Goal: Transaction & Acquisition: Book appointment/travel/reservation

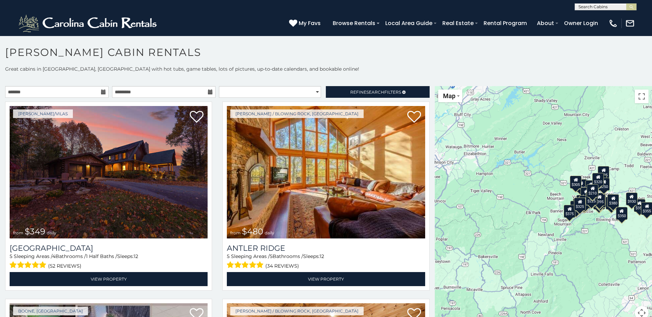
click at [103, 92] on icon at bounding box center [103, 92] width 5 height 5
click at [101, 91] on icon at bounding box center [103, 92] width 5 height 5
click at [60, 89] on input "text" at bounding box center [56, 92] width 103 height 12
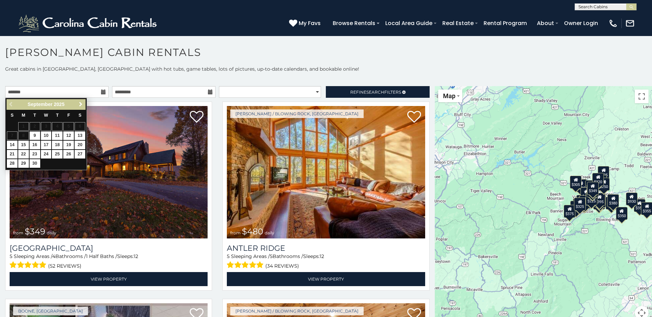
click at [79, 104] on span "Next" at bounding box center [80, 104] width 5 height 5
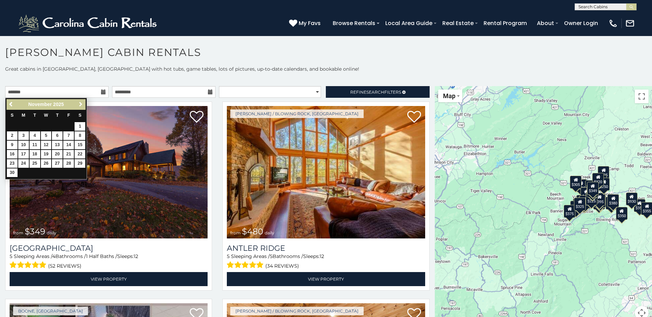
click at [79, 104] on span "Next" at bounding box center [80, 104] width 5 height 5
click at [58, 136] on link "11" at bounding box center [57, 136] width 11 height 9
type input "**********"
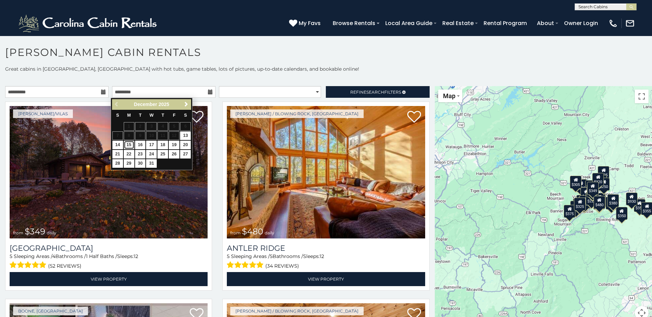
click at [128, 143] on link "15" at bounding box center [129, 145] width 11 height 9
type input "**********"
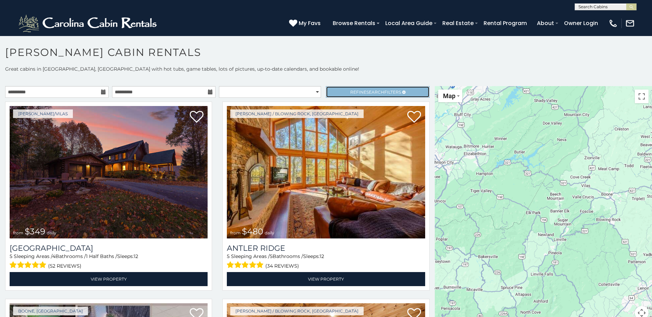
click at [366, 91] on span "Search" at bounding box center [375, 92] width 18 height 5
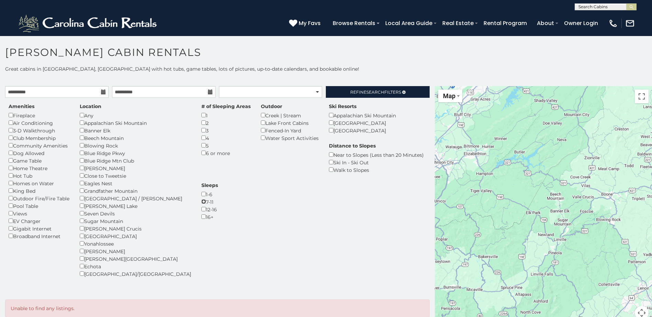
scroll to position [7, 0]
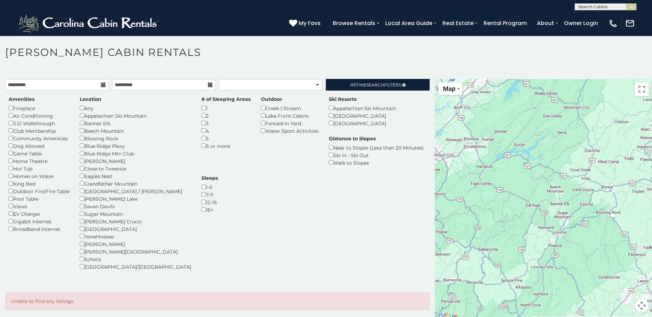
click at [275, 194] on div "Amenities Fireplace Air Conditioning 3-D Walkthrough Club Membership Community …" at bounding box center [217, 187] width 428 height 183
click at [210, 239] on div "Amenities Fireplace Air Conditioning 3-D Walkthrough Club Membership Community …" at bounding box center [217, 187] width 428 height 183
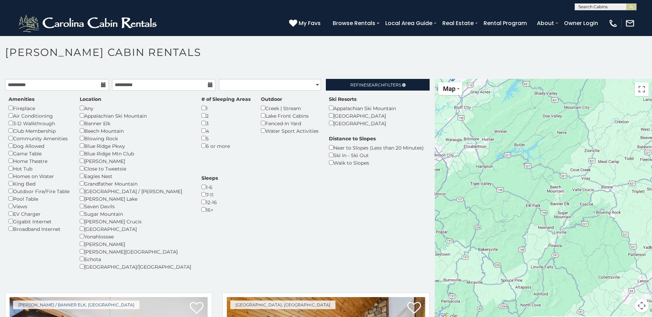
click at [265, 230] on div "Amenities Fireplace Air Conditioning 3-D Walkthrough Club Membership Community …" at bounding box center [217, 187] width 428 height 183
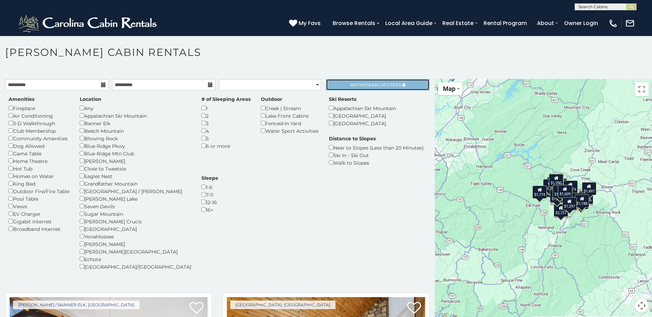
click at [369, 84] on span "Search" at bounding box center [375, 84] width 18 height 5
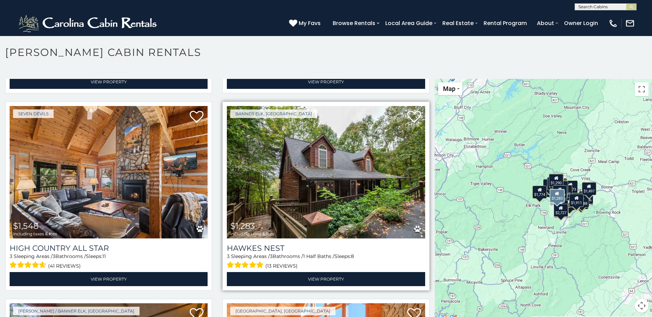
scroll to position [2370, 0]
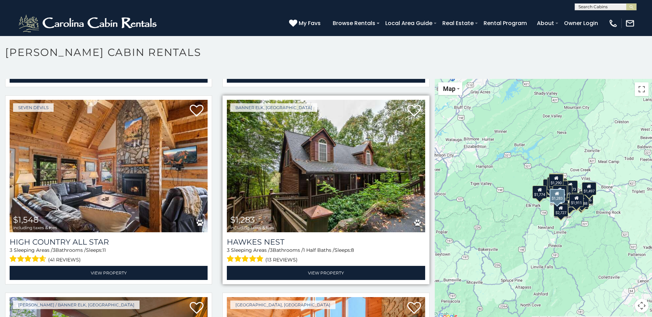
click at [308, 135] on img at bounding box center [326, 166] width 198 height 133
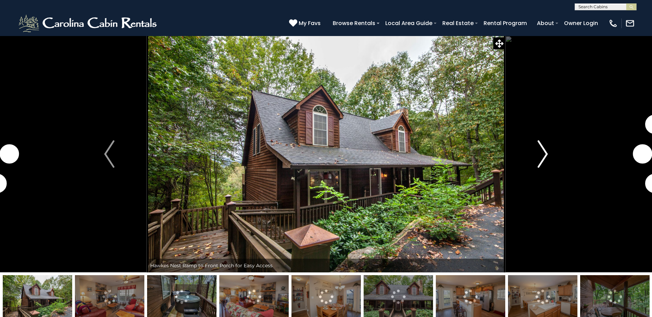
click at [543, 153] on img "Next" at bounding box center [542, 153] width 10 height 27
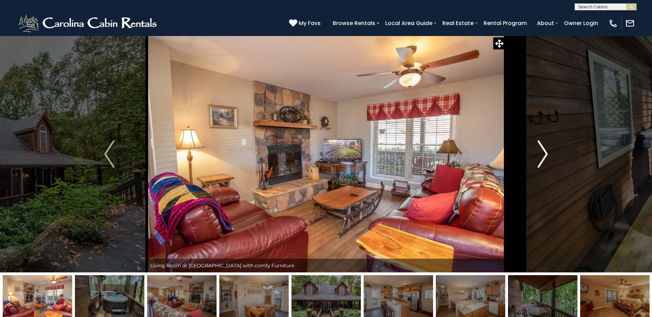
click at [543, 153] on img "Next" at bounding box center [542, 153] width 10 height 27
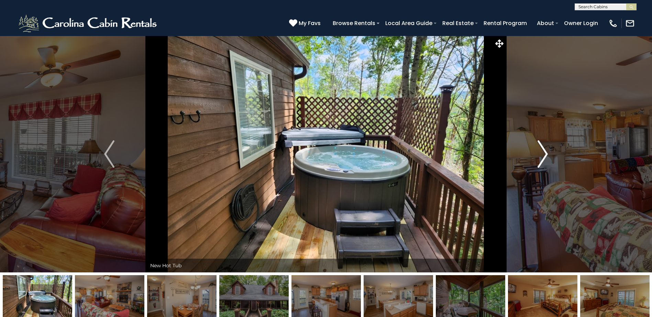
click at [543, 153] on img "Next" at bounding box center [542, 153] width 10 height 27
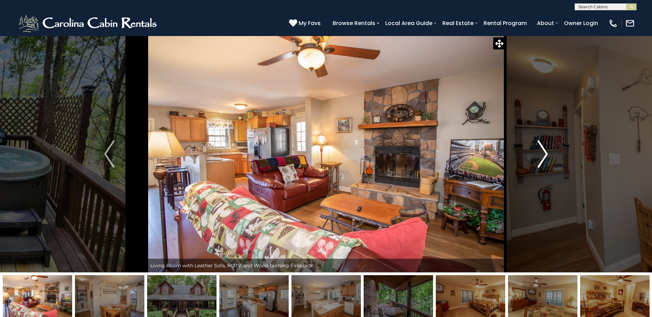
click at [543, 153] on img "Next" at bounding box center [542, 153] width 10 height 27
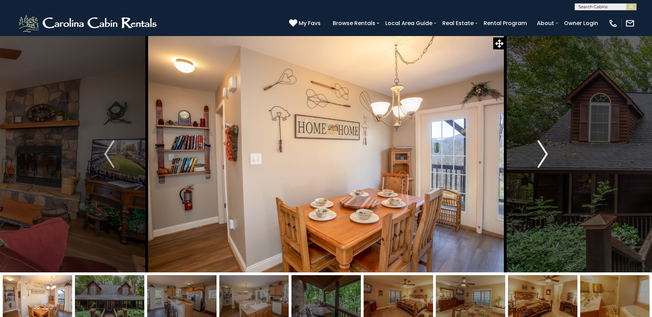
click at [543, 153] on img "Next" at bounding box center [542, 153] width 10 height 27
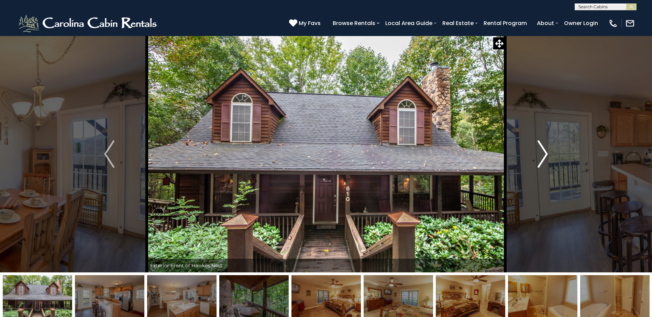
click at [543, 153] on img "Next" at bounding box center [542, 153] width 10 height 27
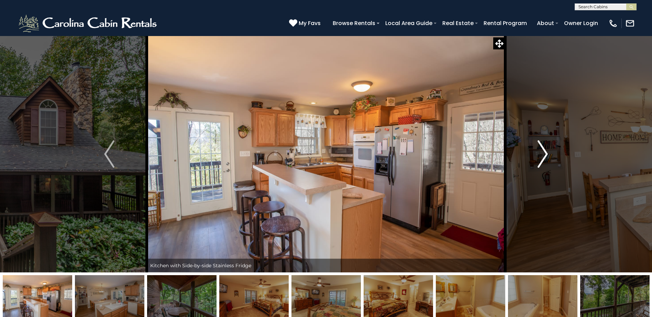
click at [543, 153] on img "Next" at bounding box center [542, 153] width 10 height 27
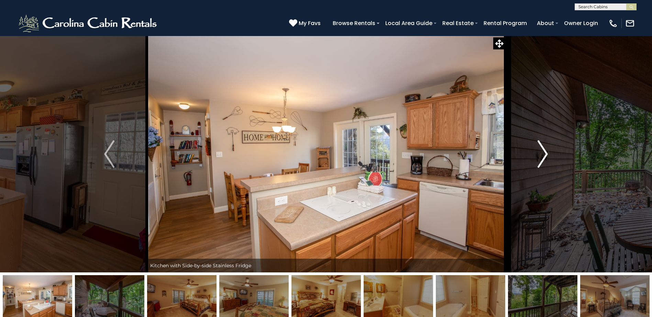
click at [543, 153] on img "Next" at bounding box center [542, 153] width 10 height 27
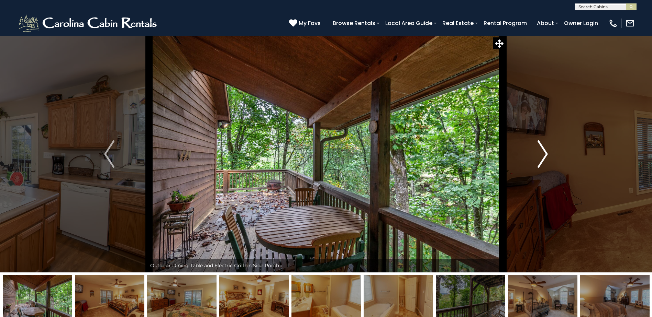
click at [543, 153] on img "Next" at bounding box center [542, 153] width 10 height 27
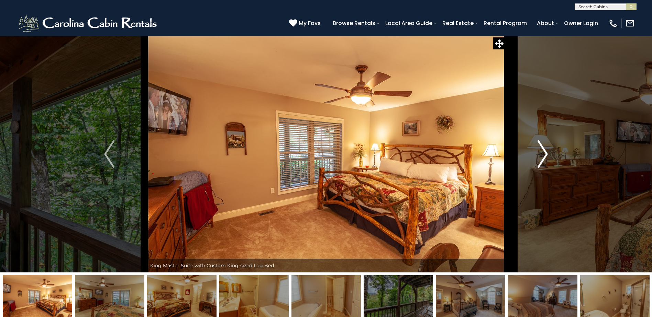
click at [543, 153] on img "Next" at bounding box center [542, 153] width 10 height 27
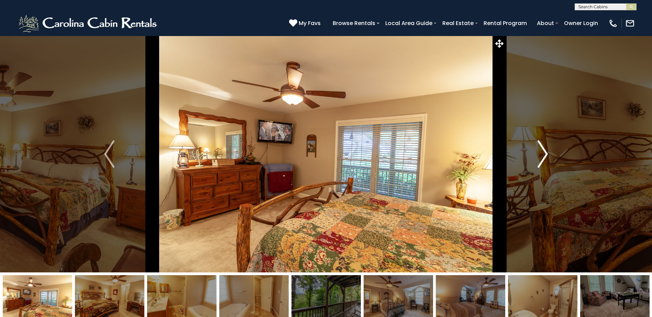
click at [543, 153] on img "Next" at bounding box center [542, 153] width 10 height 27
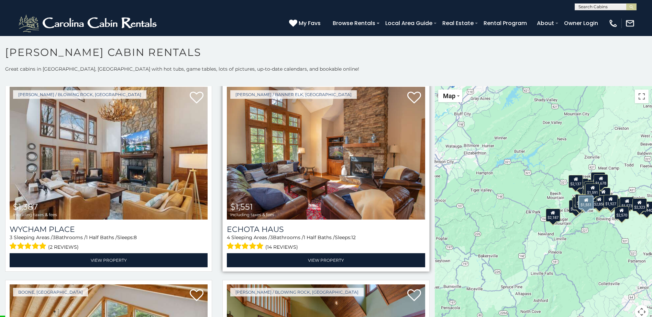
scroll to position [2576, 0]
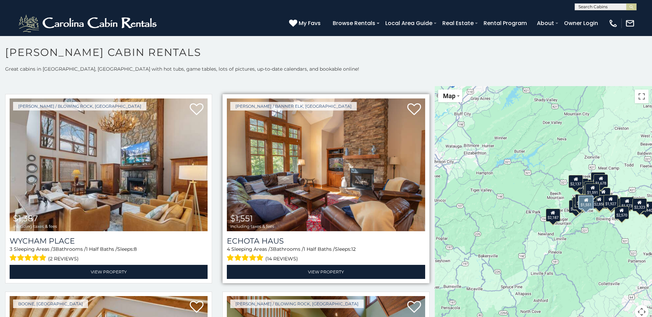
click at [333, 140] on img at bounding box center [326, 165] width 198 height 133
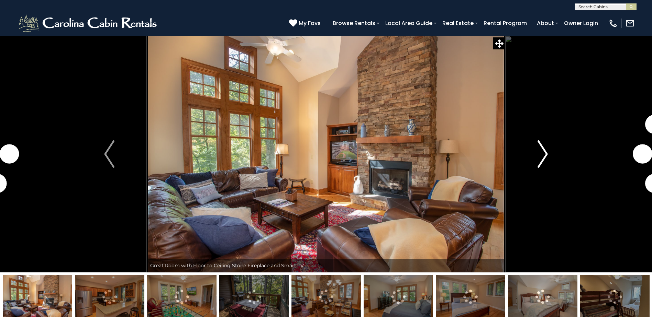
click at [543, 151] on img "Next" at bounding box center [542, 153] width 10 height 27
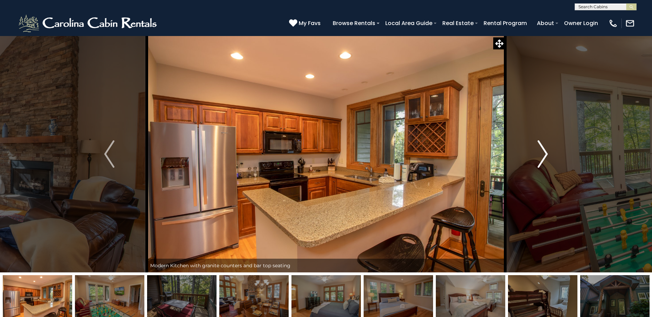
click at [544, 152] on img "Next" at bounding box center [542, 153] width 10 height 27
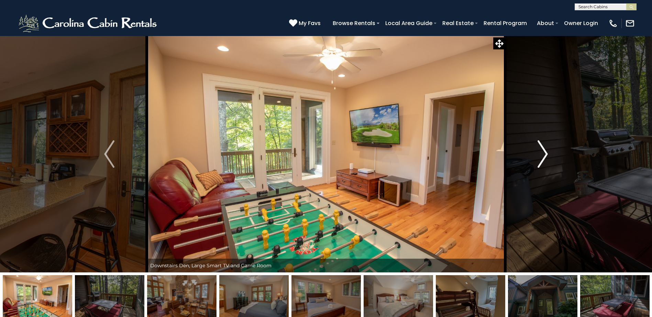
click at [544, 152] on img "Next" at bounding box center [542, 153] width 10 height 27
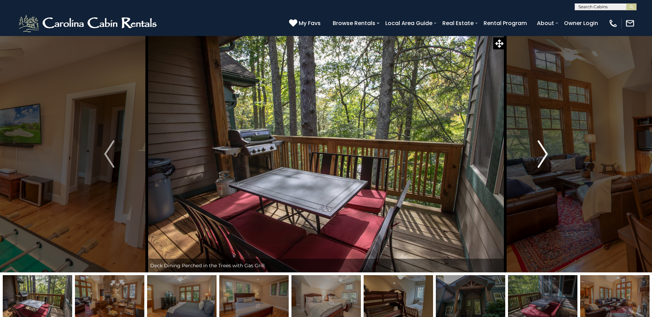
click at [544, 152] on img "Next" at bounding box center [542, 153] width 10 height 27
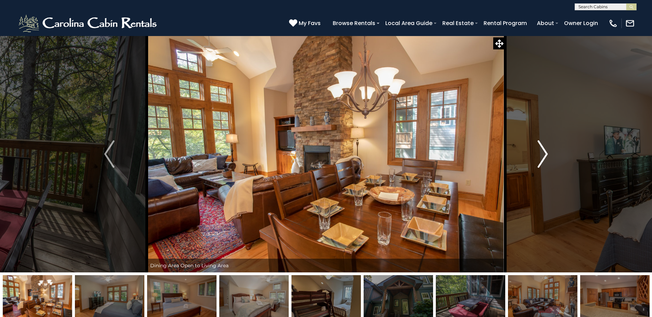
click at [544, 152] on img "Next" at bounding box center [542, 153] width 10 height 27
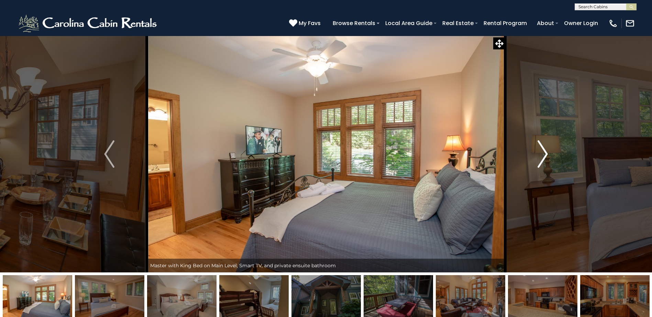
click at [544, 152] on img "Next" at bounding box center [542, 153] width 10 height 27
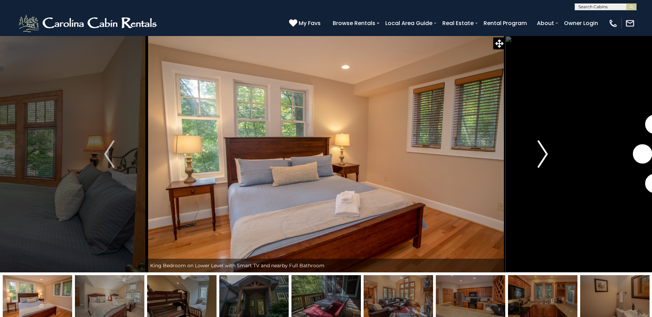
click at [544, 152] on img "Next" at bounding box center [542, 153] width 10 height 27
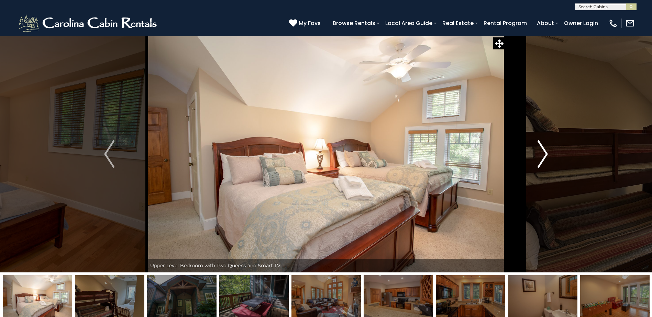
click at [544, 152] on img "Next" at bounding box center [542, 153] width 10 height 27
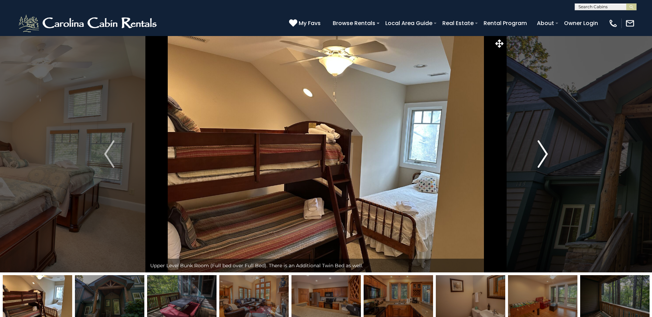
click at [544, 152] on img "Next" at bounding box center [542, 153] width 10 height 27
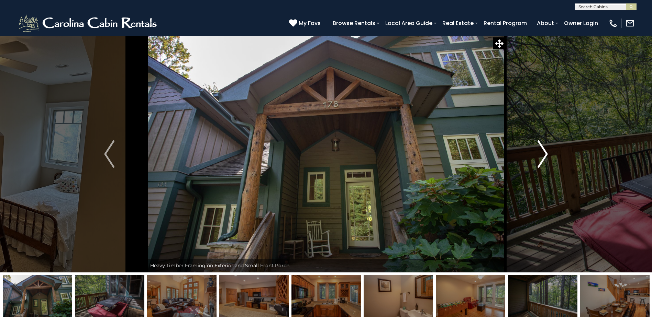
click at [544, 152] on img "Next" at bounding box center [542, 153] width 10 height 27
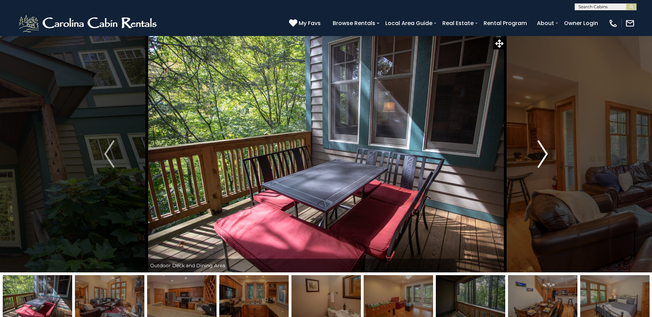
click at [544, 152] on img "Next" at bounding box center [542, 153] width 10 height 27
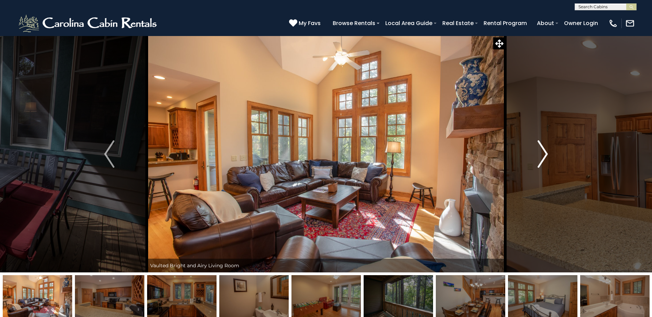
click at [543, 152] on img "Next" at bounding box center [542, 153] width 10 height 27
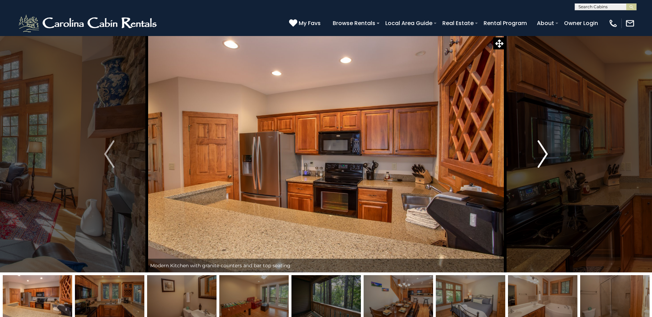
click at [542, 149] on img "Next" at bounding box center [542, 153] width 10 height 27
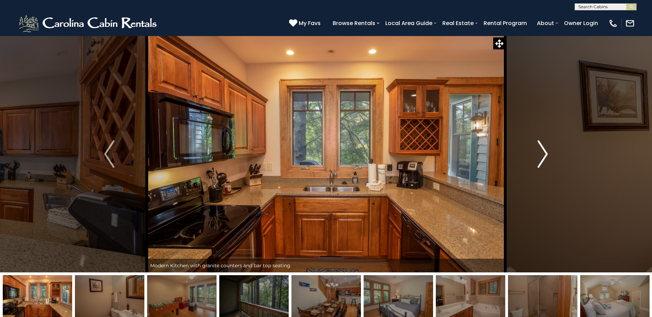
click at [546, 153] on img "Next" at bounding box center [542, 153] width 10 height 27
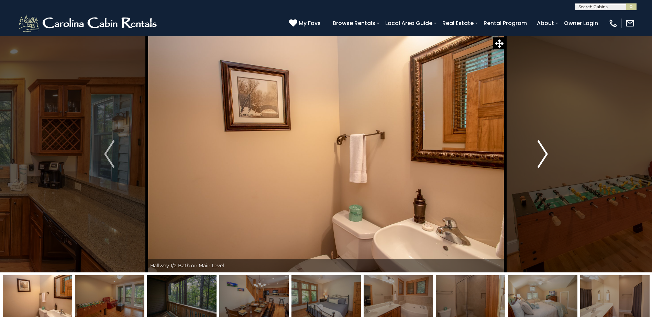
click at [546, 153] on img "Next" at bounding box center [542, 153] width 10 height 27
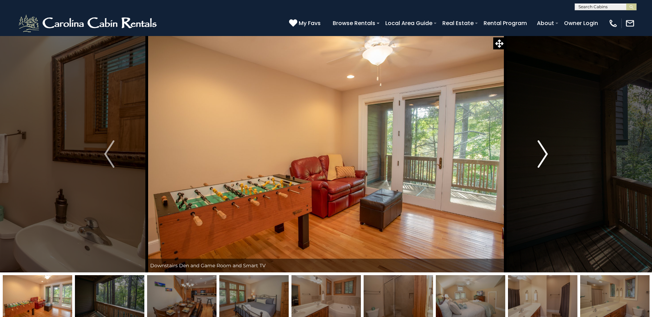
click at [542, 152] on img "Next" at bounding box center [542, 153] width 10 height 27
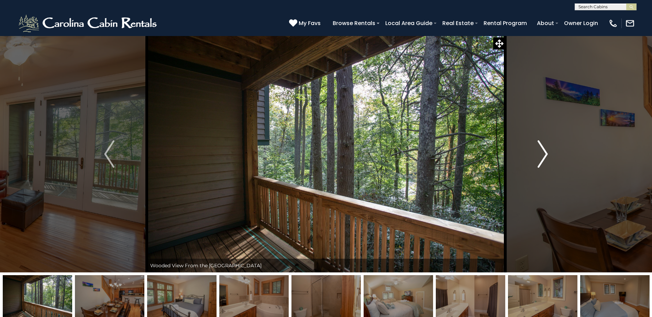
click at [542, 152] on img "Next" at bounding box center [542, 153] width 10 height 27
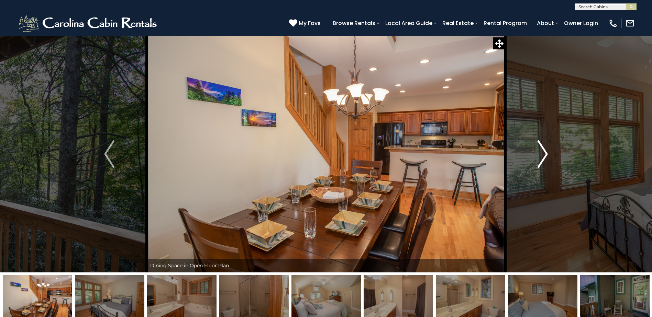
click at [542, 152] on img "Next" at bounding box center [542, 153] width 10 height 27
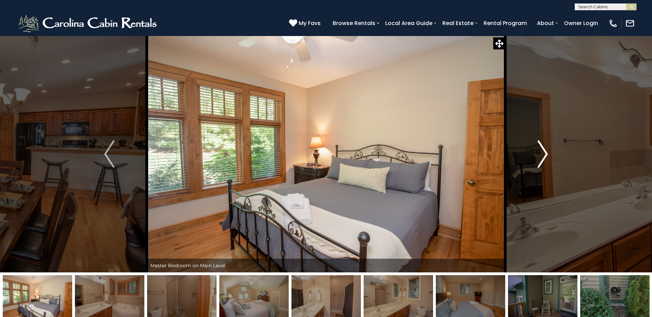
click at [542, 152] on img "Next" at bounding box center [542, 153] width 10 height 27
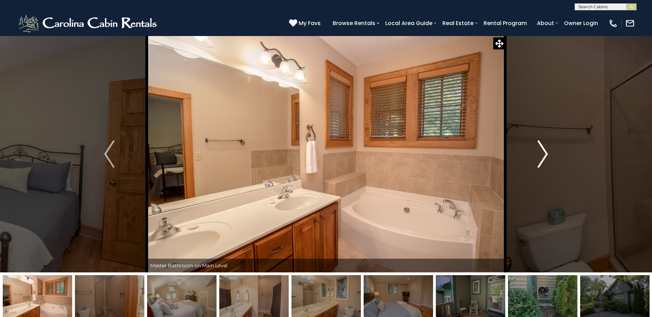
click at [540, 151] on img "Next" at bounding box center [542, 153] width 10 height 27
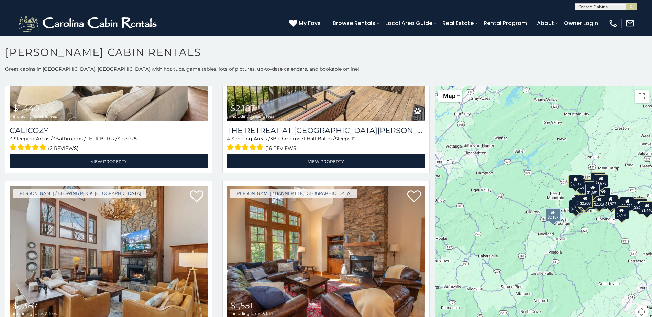
scroll to position [2576, 0]
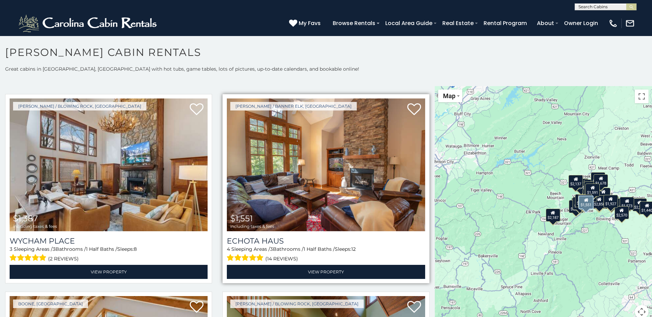
click at [314, 131] on img at bounding box center [326, 165] width 198 height 133
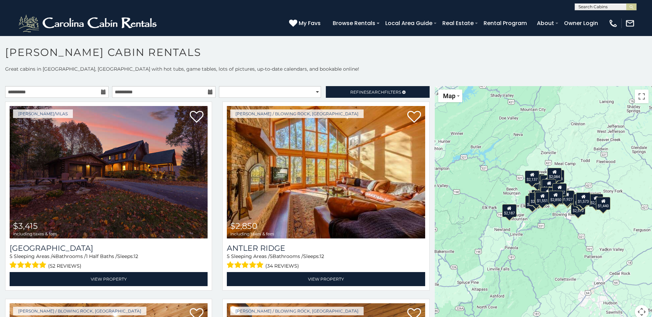
drag, startPoint x: 606, startPoint y: 247, endPoint x: 561, endPoint y: 242, distance: 45.3
click at [561, 242] on div "$3,415 $2,850 $2,099 $2,323 $3,610 $4,386 $2,608 $2,881 $2,222 $2,257 $2,877 $2…" at bounding box center [542, 206] width 217 height 241
click at [546, 135] on div "$3,415 $2,850 $2,099 $2,323 $3,610 $4,386 $2,608 $2,881 $2,222 $2,257 $2,877 $2…" at bounding box center [542, 206] width 217 height 241
click at [538, 243] on div "$3,415 $2,850 $2,099 $2,323 $3,610 $4,386 $2,608 $2,881 $2,222 $2,257 $2,877 $2…" at bounding box center [542, 206] width 217 height 241
click at [524, 189] on div "$3,415 $2,850 $2,099 $2,323 $3,610 $4,386 $2,608 $2,881 $2,222 $2,257 $2,877 $2…" at bounding box center [542, 206] width 217 height 241
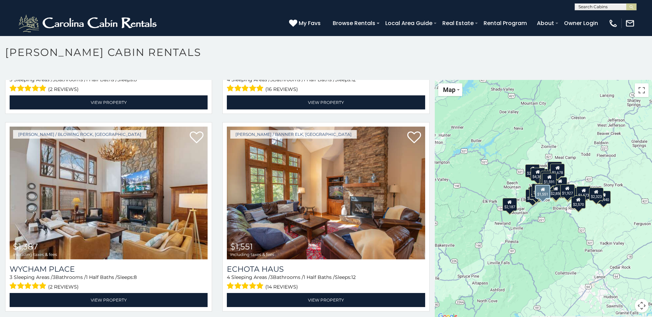
scroll to position [2709, 0]
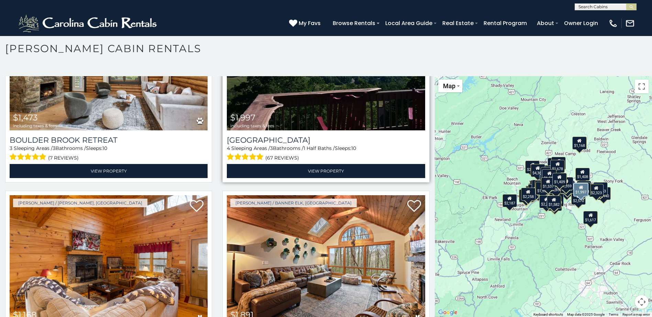
scroll to position [4289, 0]
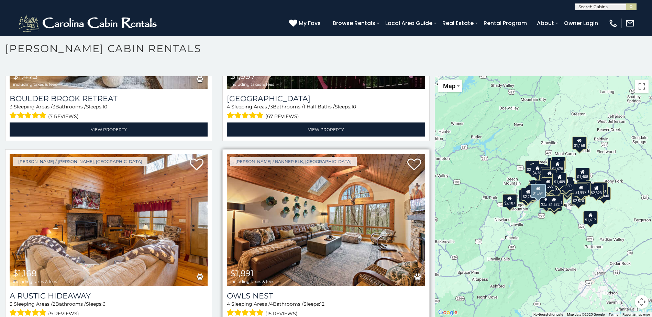
click at [332, 189] on img at bounding box center [326, 220] width 198 height 133
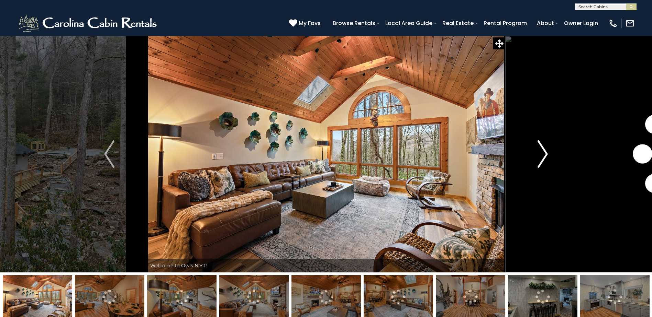
click at [544, 150] on img "Next" at bounding box center [542, 153] width 10 height 27
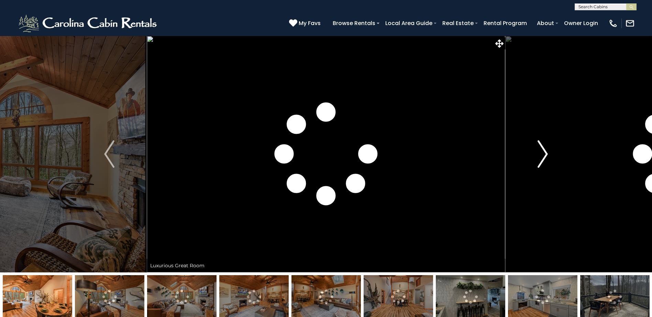
click at [544, 150] on img "Next" at bounding box center [542, 153] width 10 height 27
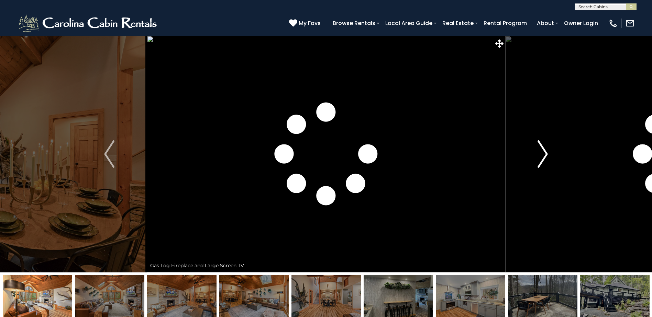
click at [544, 150] on img "Next" at bounding box center [542, 153] width 10 height 27
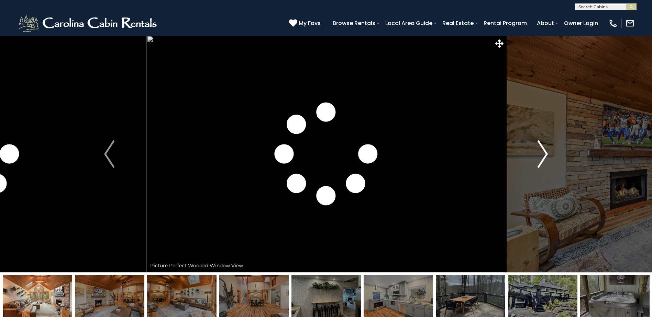
click at [544, 150] on img "Next" at bounding box center [542, 153] width 10 height 27
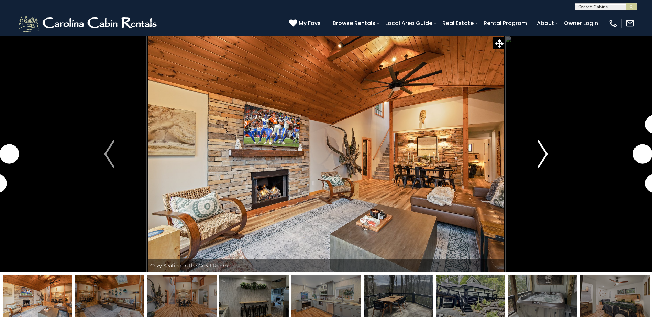
click at [544, 150] on img "Next" at bounding box center [542, 153] width 10 height 27
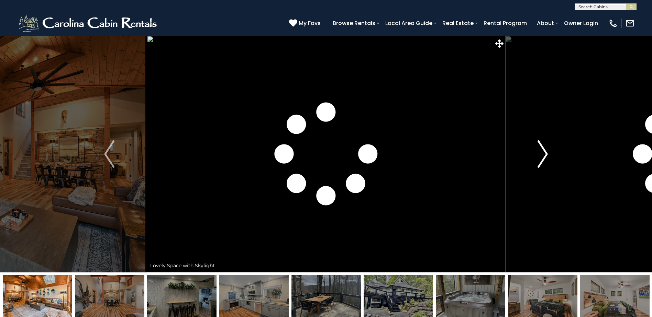
click at [544, 150] on img "Next" at bounding box center [542, 153] width 10 height 27
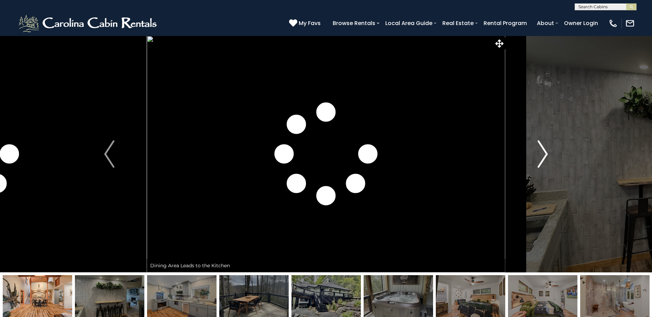
click at [544, 150] on img "Next" at bounding box center [542, 153] width 10 height 27
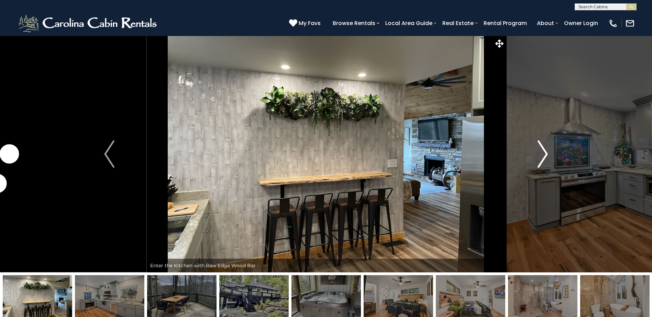
click at [544, 150] on img "Next" at bounding box center [542, 153] width 10 height 27
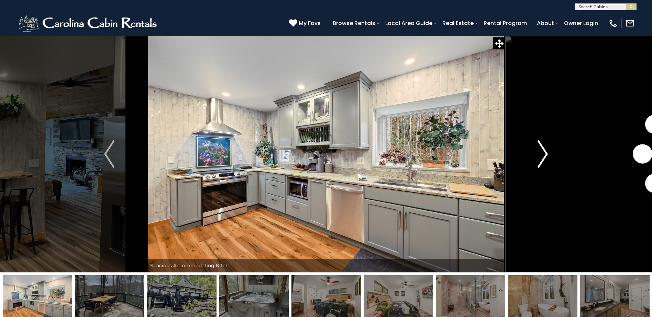
click at [544, 150] on img "Next" at bounding box center [542, 153] width 10 height 27
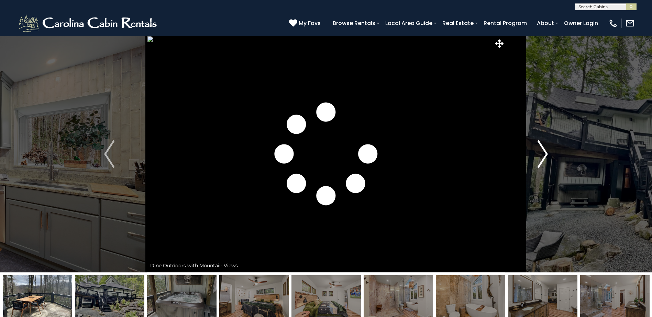
click at [544, 150] on img "Next" at bounding box center [542, 153] width 10 height 27
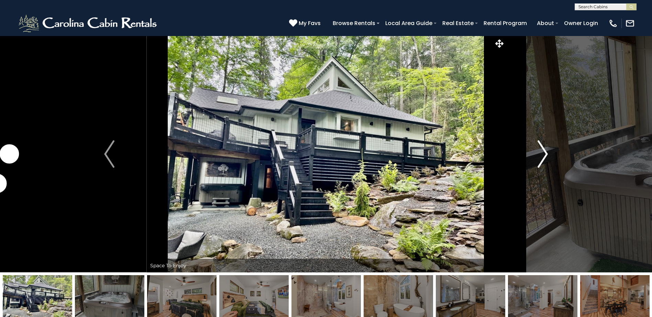
click at [544, 150] on img "Next" at bounding box center [542, 153] width 10 height 27
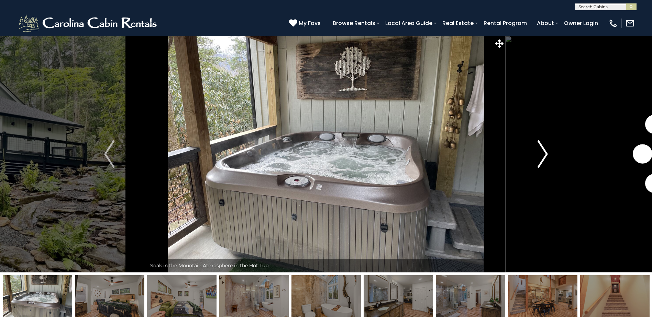
click at [544, 150] on img "Next" at bounding box center [542, 153] width 10 height 27
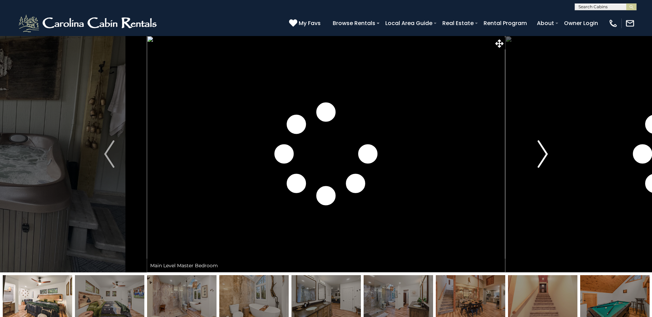
click at [544, 150] on img "Next" at bounding box center [542, 153] width 10 height 27
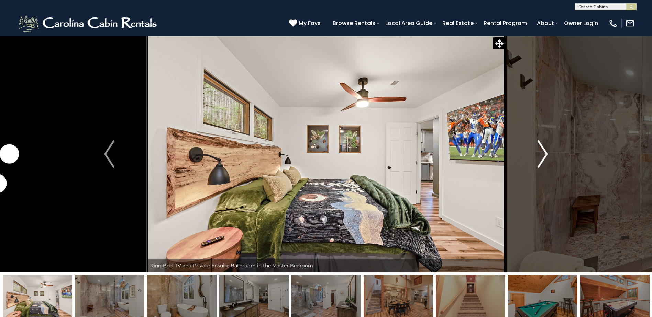
click at [544, 150] on img "Next" at bounding box center [542, 153] width 10 height 27
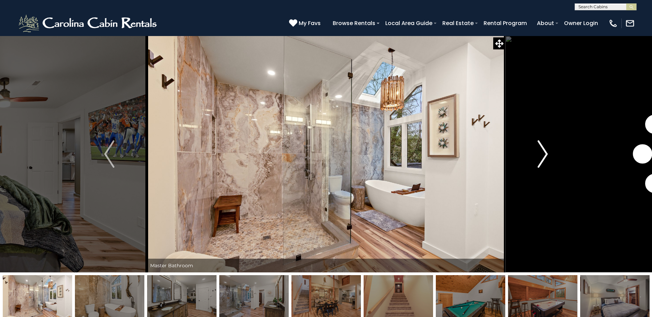
click at [544, 150] on img "Next" at bounding box center [542, 153] width 10 height 27
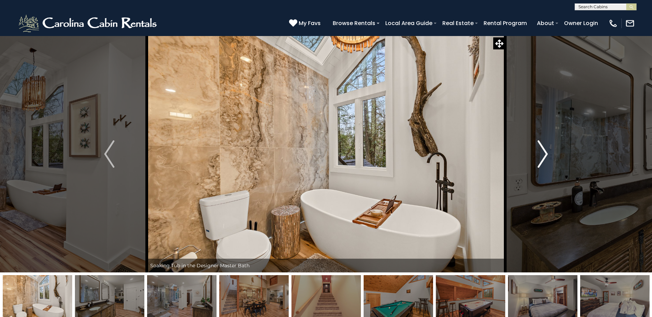
click at [544, 150] on img "Next" at bounding box center [542, 153] width 10 height 27
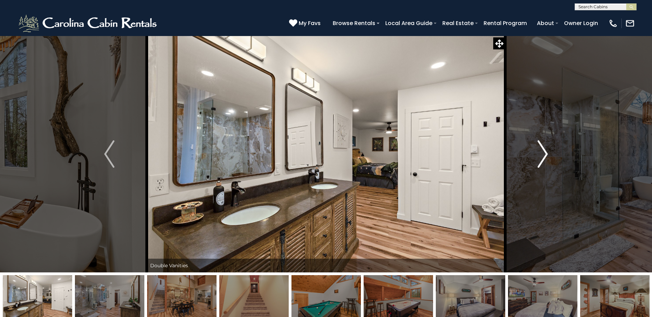
click at [544, 150] on img "Next" at bounding box center [542, 153] width 10 height 27
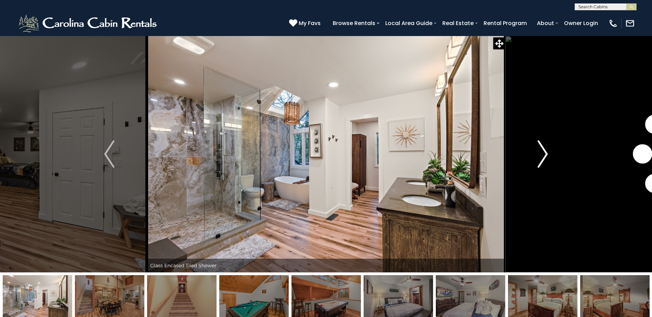
click at [544, 150] on img "Next" at bounding box center [542, 153] width 10 height 27
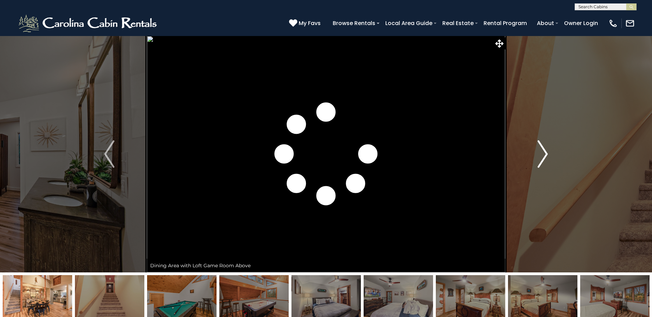
click at [544, 150] on img "Next" at bounding box center [542, 153] width 10 height 27
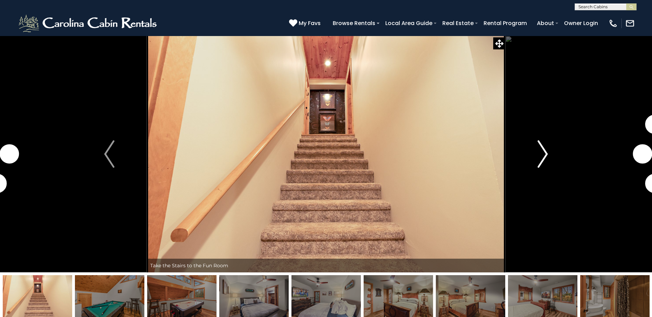
click at [544, 150] on img "Next" at bounding box center [542, 153] width 10 height 27
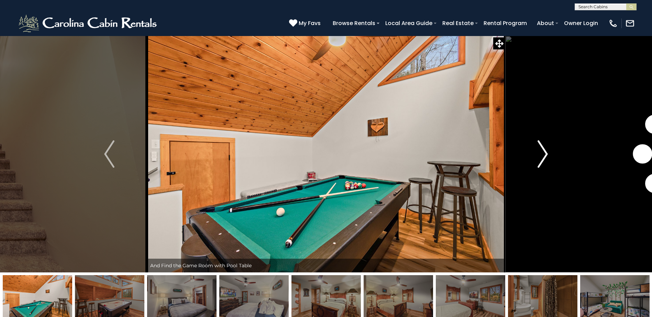
click at [544, 150] on img "Next" at bounding box center [542, 153] width 10 height 27
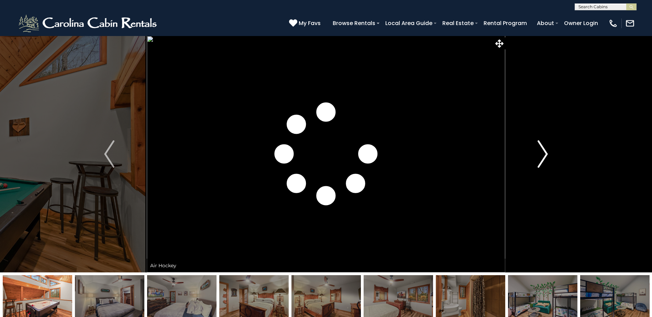
click at [544, 150] on img "Next" at bounding box center [542, 153] width 10 height 27
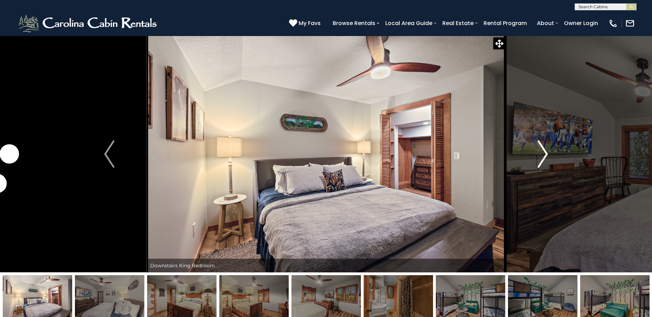
click at [544, 150] on img "Next" at bounding box center [542, 153] width 10 height 27
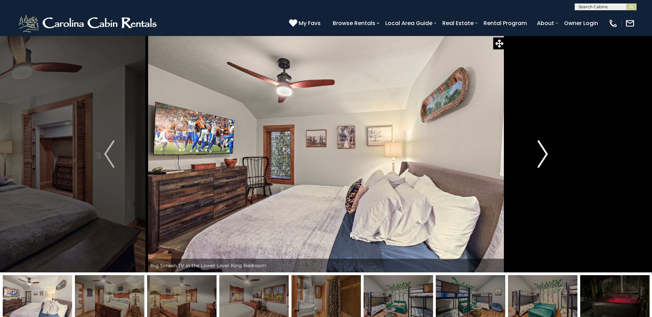
click at [544, 150] on img "Next" at bounding box center [542, 153] width 10 height 27
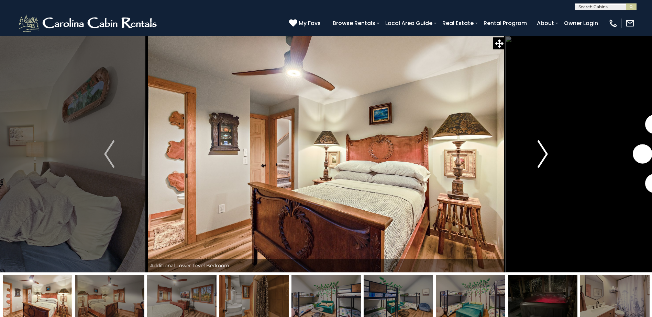
click at [544, 150] on img "Next" at bounding box center [542, 153] width 10 height 27
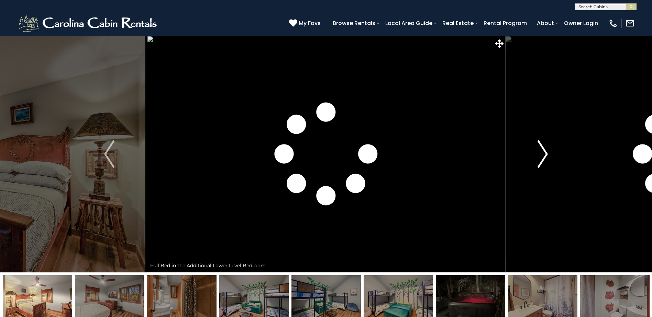
click at [544, 150] on img "Next" at bounding box center [542, 153] width 10 height 27
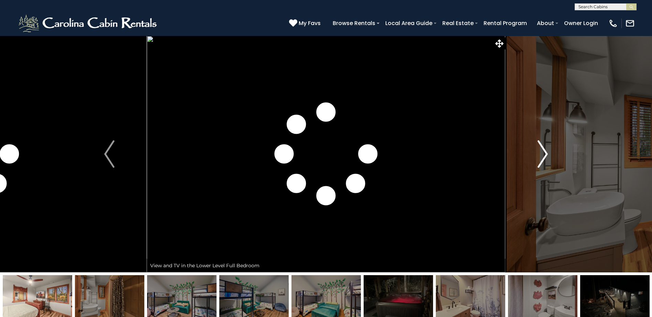
click at [544, 150] on img "Next" at bounding box center [542, 153] width 10 height 27
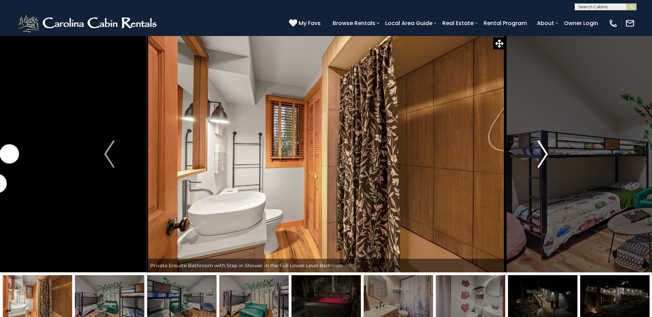
click at [544, 150] on img "Next" at bounding box center [542, 153] width 10 height 27
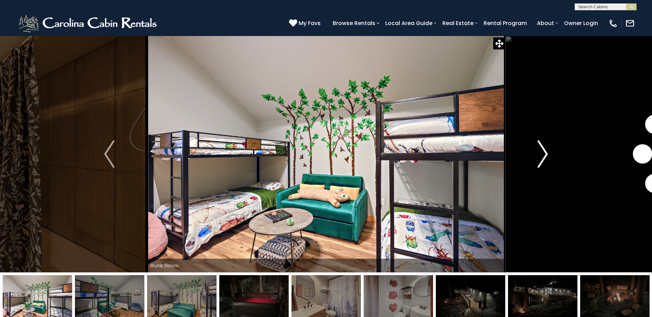
click at [544, 150] on img "Next" at bounding box center [542, 153] width 10 height 27
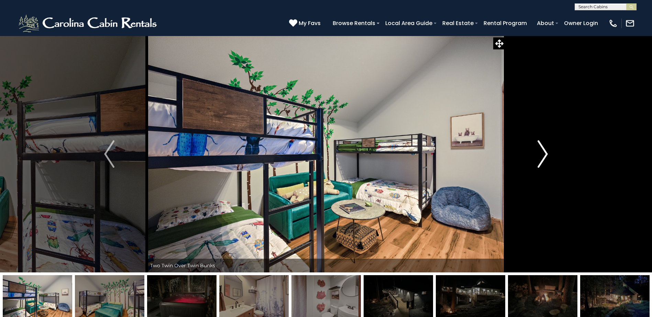
click at [544, 150] on img "Next" at bounding box center [542, 153] width 10 height 27
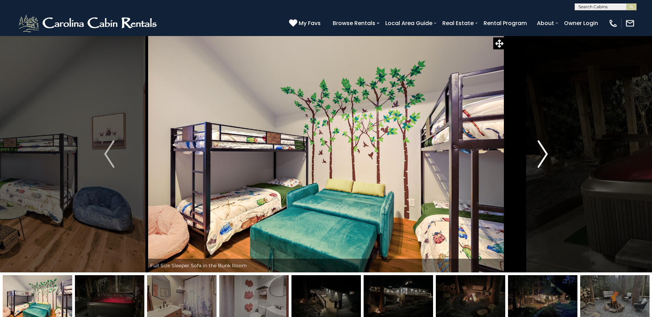
click at [544, 150] on img "Next" at bounding box center [542, 153] width 10 height 27
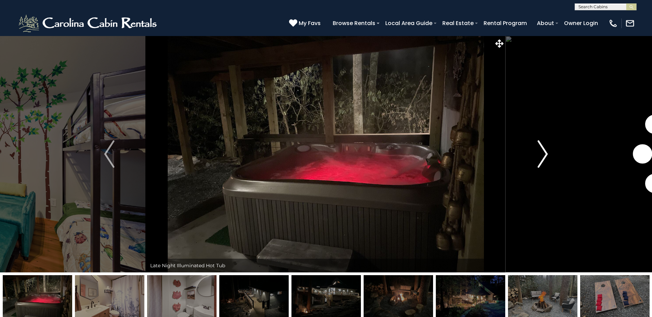
click at [544, 150] on img "Next" at bounding box center [542, 153] width 10 height 27
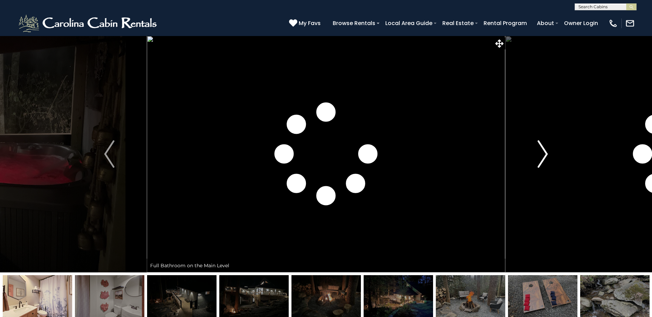
click at [544, 150] on img "Next" at bounding box center [542, 153] width 10 height 27
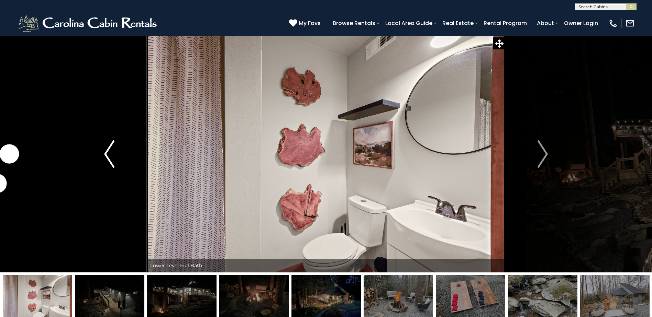
click at [109, 160] on img "Previous" at bounding box center [109, 153] width 10 height 27
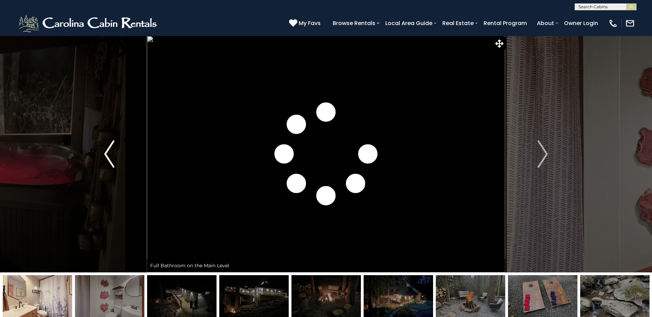
click at [108, 160] on img "Previous" at bounding box center [109, 153] width 10 height 27
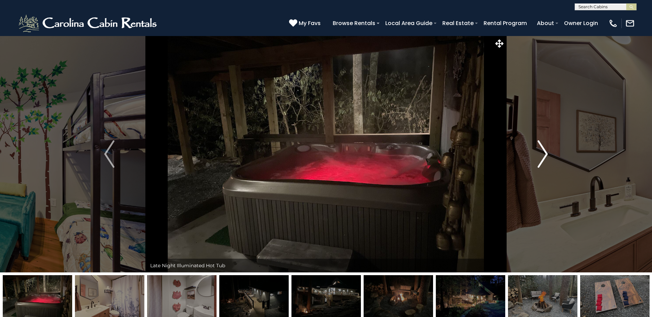
click at [548, 152] on button "Next" at bounding box center [542, 154] width 75 height 237
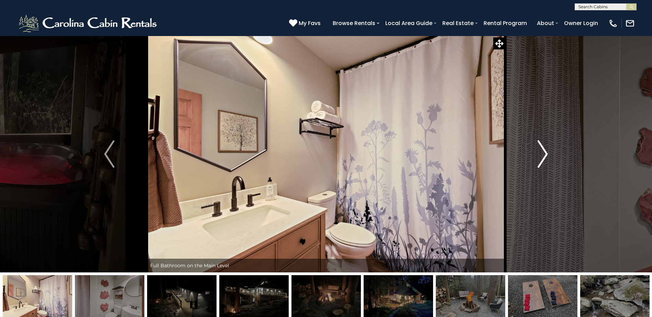
click at [548, 152] on button "Next" at bounding box center [542, 154] width 75 height 237
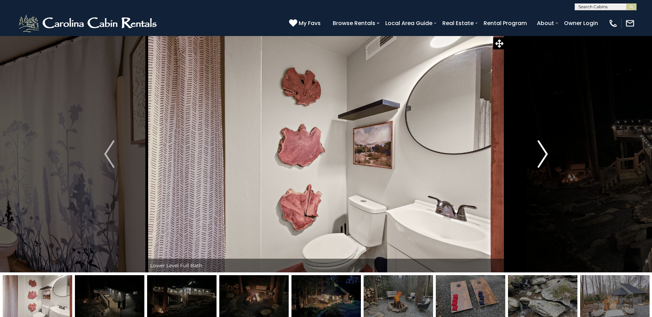
click at [548, 152] on button "Next" at bounding box center [542, 154] width 75 height 237
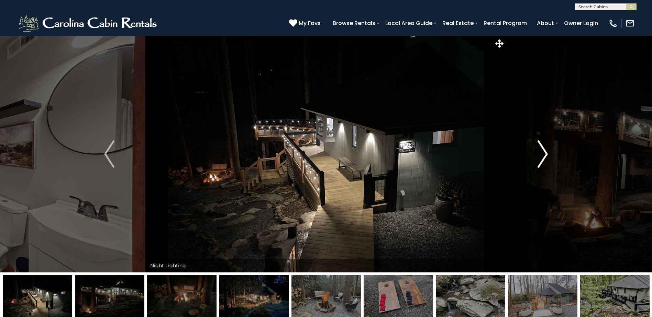
click at [548, 152] on button "Next" at bounding box center [542, 154] width 75 height 237
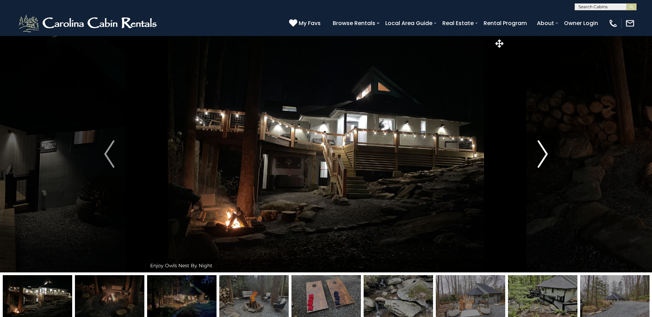
click at [548, 152] on button "Next" at bounding box center [542, 154] width 75 height 237
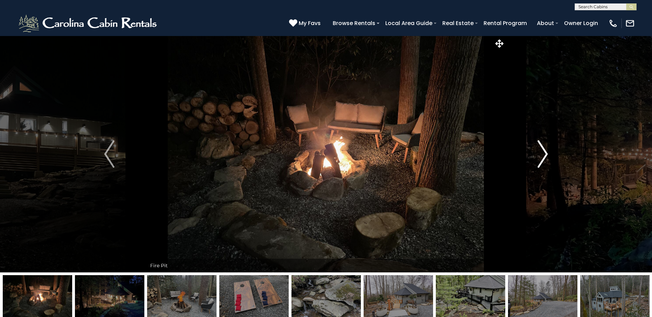
click at [548, 152] on button "Next" at bounding box center [542, 154] width 75 height 237
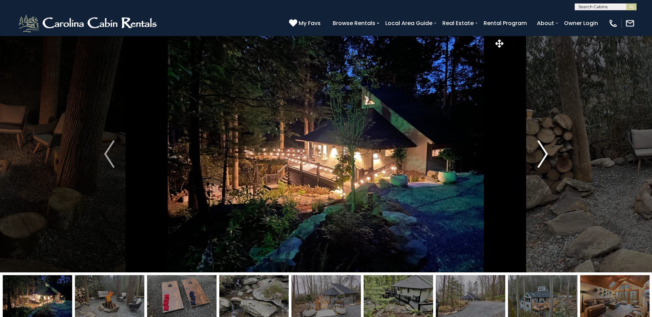
click at [548, 152] on button "Next" at bounding box center [542, 154] width 75 height 237
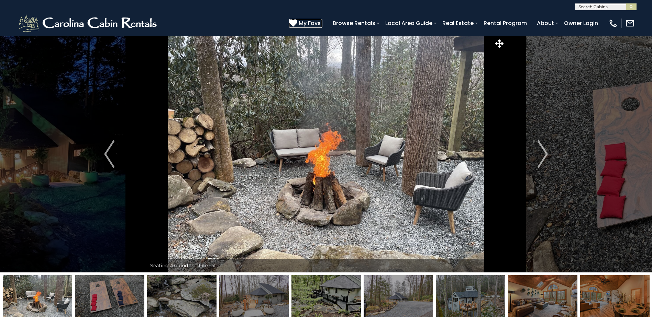
click at [311, 23] on span "My Favs" at bounding box center [309, 23] width 22 height 9
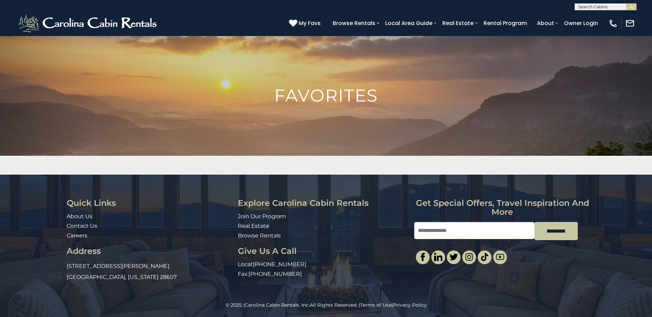
click at [24, 73] on img at bounding box center [326, 164] width 652 height 256
click at [163, 20] on div "(828) 295-6000 My Favs Browse Rentals Local Area Guide Activities & Attractions…" at bounding box center [326, 23] width 652 height 26
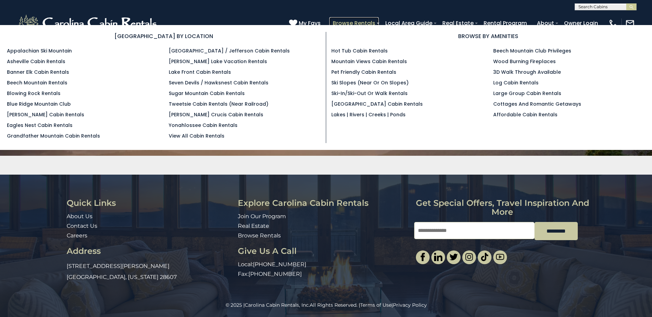
click at [355, 21] on link "Browse Rentals" at bounding box center [353, 23] width 49 height 12
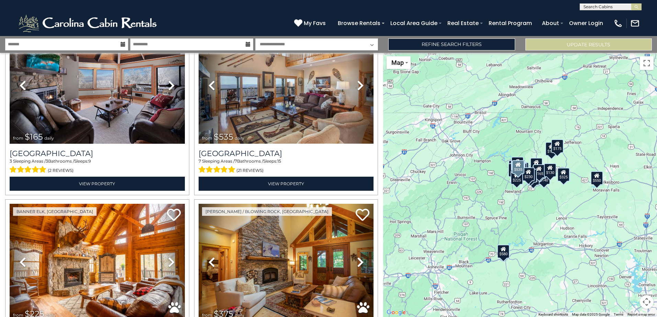
scroll to position [2267, 0]
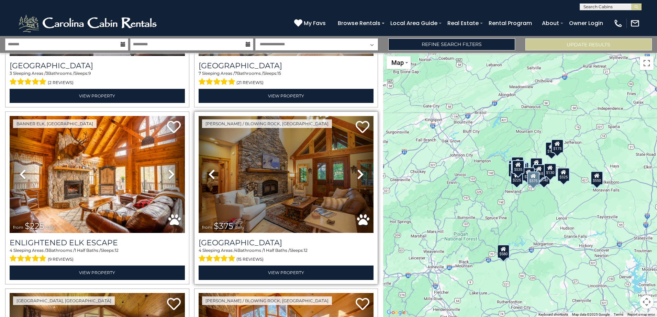
click at [285, 145] on img at bounding box center [286, 174] width 175 height 117
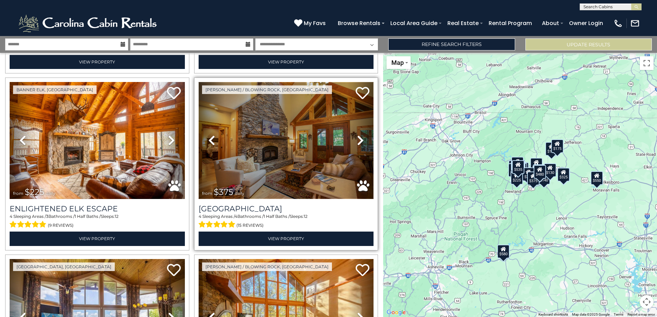
scroll to position [2298, 0]
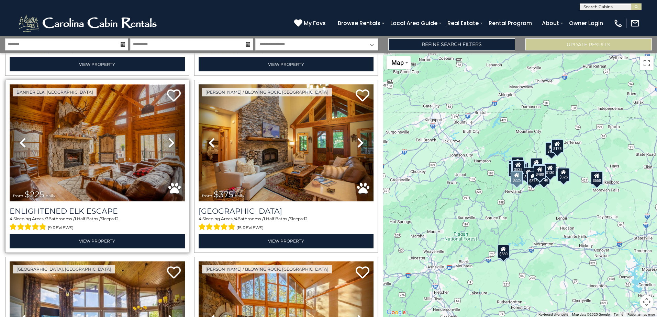
click at [98, 125] on img at bounding box center [97, 142] width 175 height 117
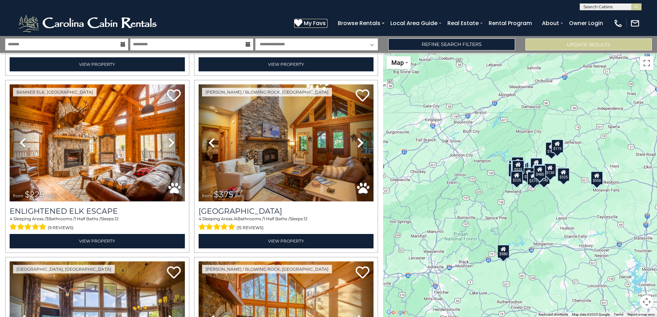
click at [315, 20] on span "My Favs" at bounding box center [315, 23] width 22 height 9
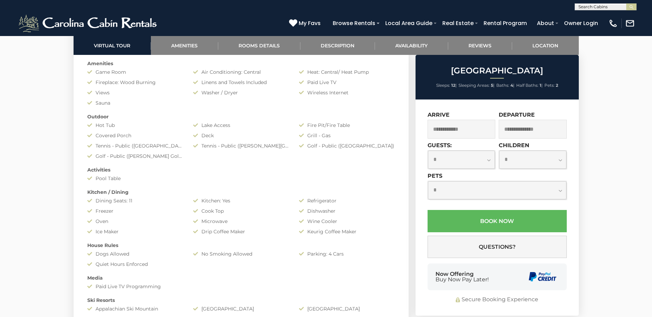
scroll to position [584, 0]
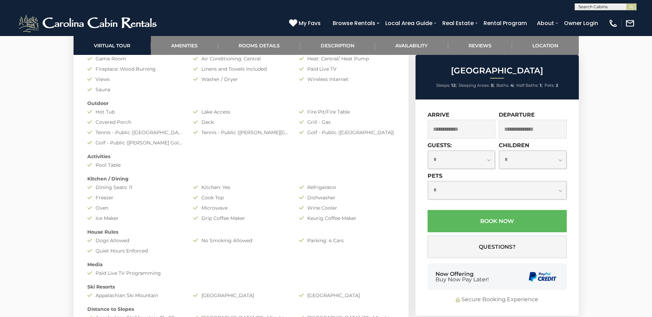
click at [445, 131] on input "text" at bounding box center [461, 129] width 68 height 19
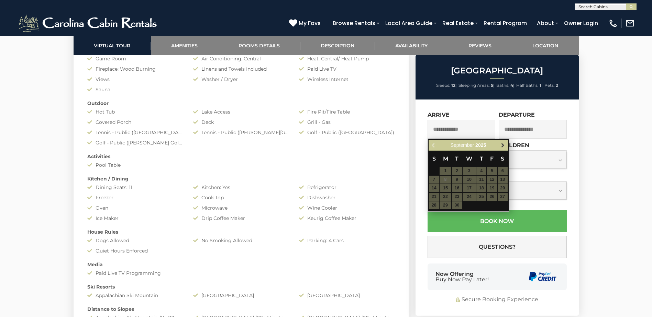
click at [503, 145] on span "Next" at bounding box center [502, 145] width 5 height 5
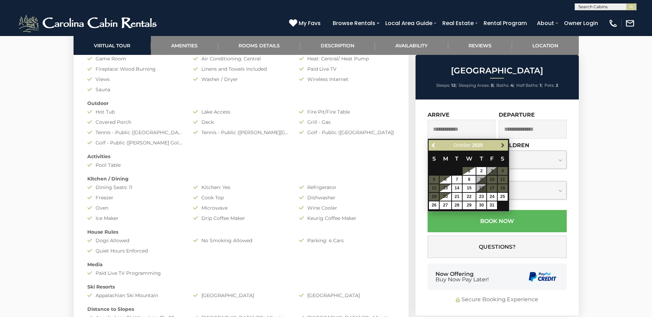
click at [502, 145] on span "Next" at bounding box center [502, 145] width 5 height 5
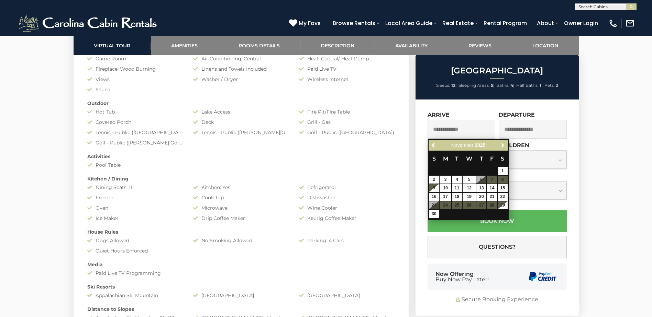
click at [502, 145] on span "Next" at bounding box center [502, 145] width 5 height 5
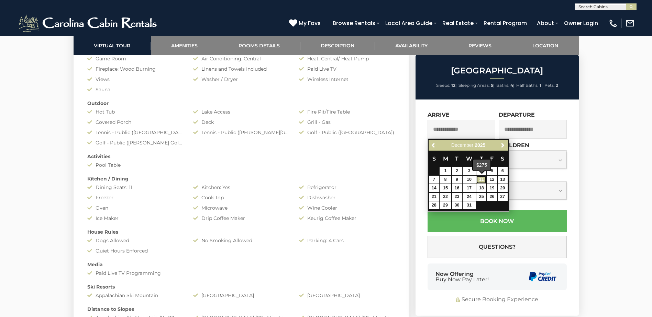
click at [480, 179] on link "11" at bounding box center [481, 180] width 10 height 8
type input "**********"
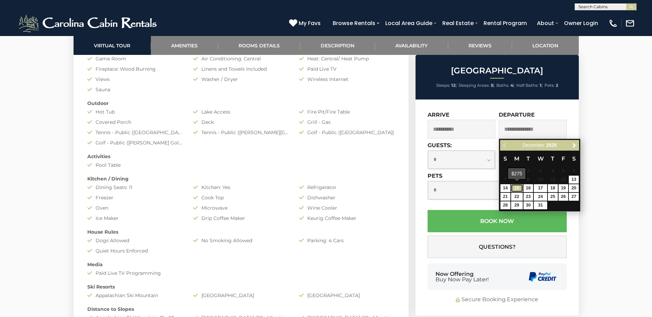
click at [516, 189] on link "15" at bounding box center [517, 188] width 12 height 8
type input "**********"
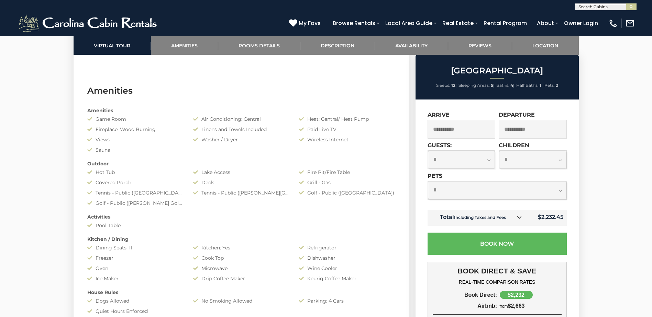
scroll to position [378, 0]
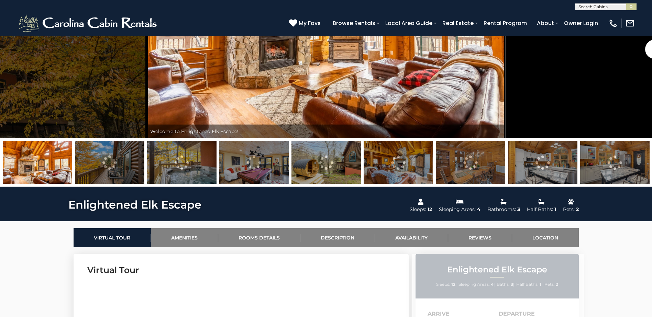
scroll to position [137, 0]
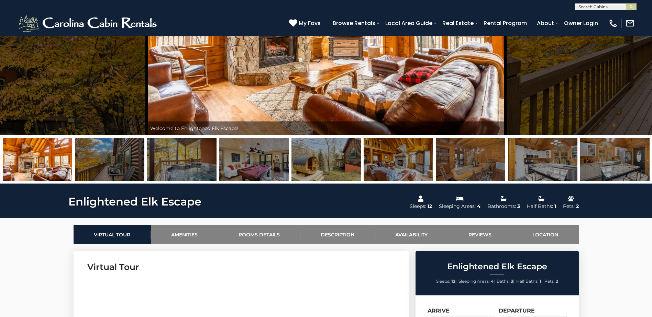
click at [320, 161] on img at bounding box center [325, 159] width 69 height 43
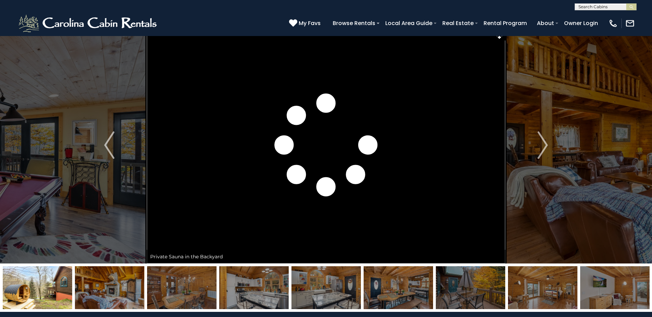
scroll to position [0, 0]
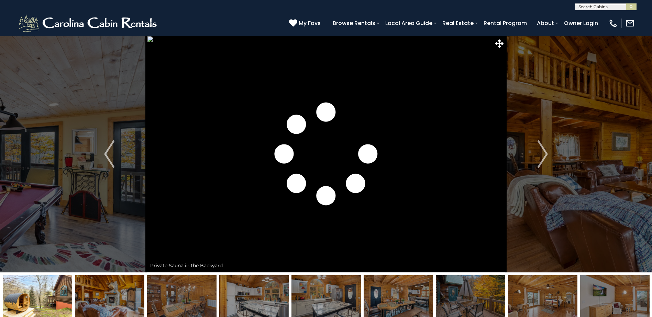
click at [476, 290] on img at bounding box center [470, 296] width 69 height 43
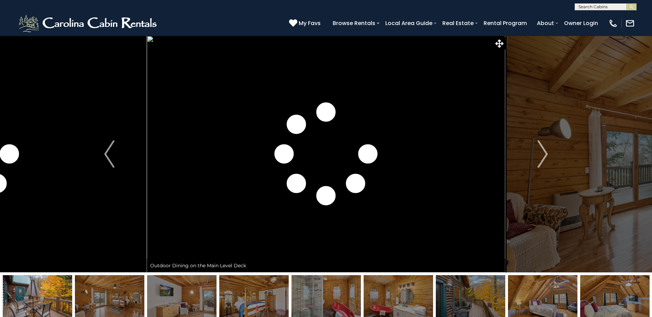
click at [552, 291] on img at bounding box center [542, 296] width 69 height 43
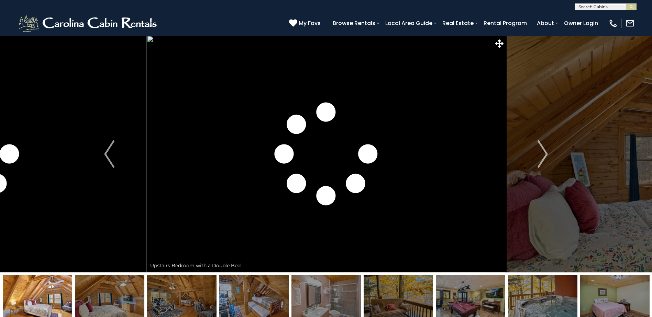
click at [613, 291] on img at bounding box center [614, 296] width 69 height 43
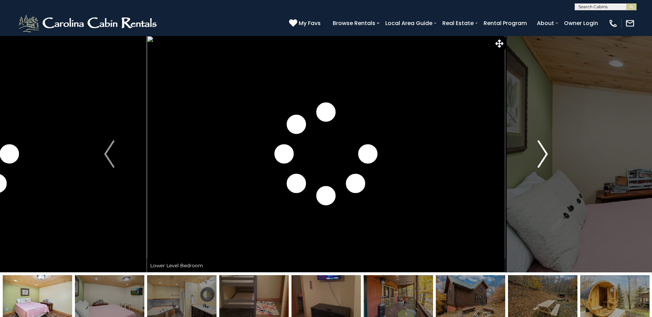
click at [545, 154] on img "Next" at bounding box center [542, 153] width 10 height 27
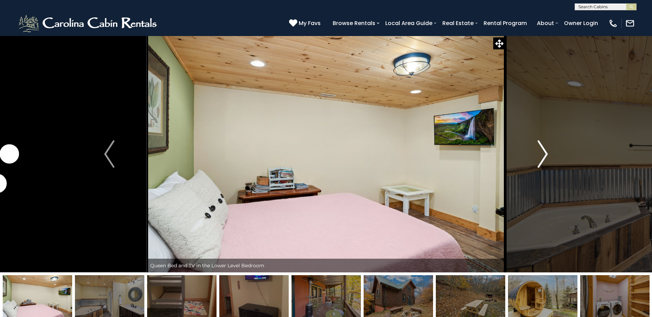
click at [545, 154] on img "Next" at bounding box center [542, 153] width 10 height 27
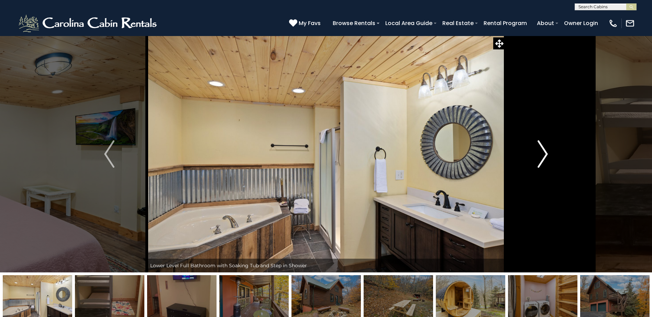
click at [545, 154] on img "Next" at bounding box center [542, 153] width 10 height 27
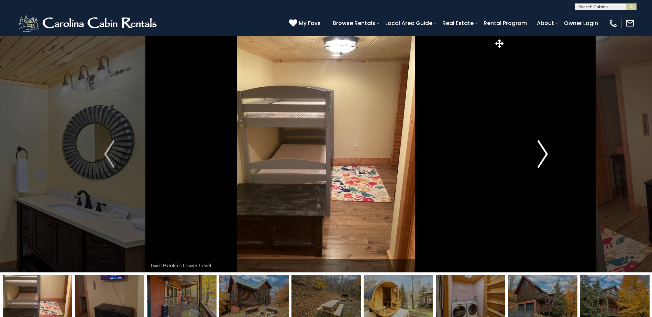
click at [545, 154] on img "Next" at bounding box center [542, 153] width 10 height 27
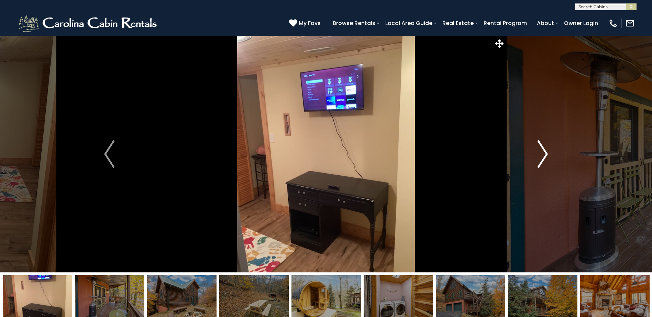
click at [545, 154] on img "Next" at bounding box center [542, 153] width 10 height 27
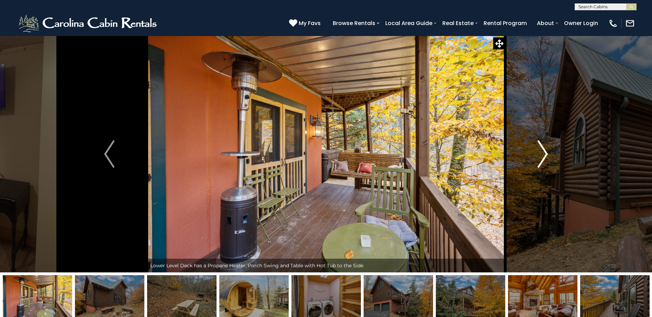
click at [545, 154] on img "Next" at bounding box center [542, 153] width 10 height 27
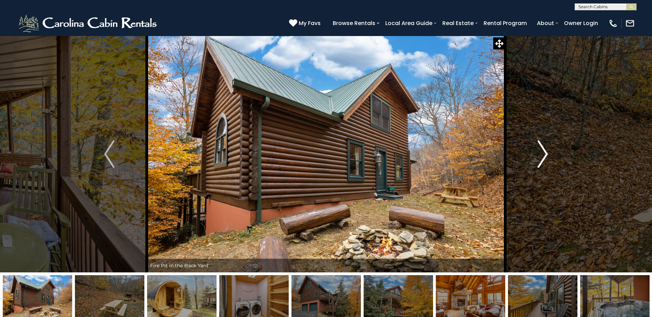
click at [545, 154] on img "Next" at bounding box center [542, 153] width 10 height 27
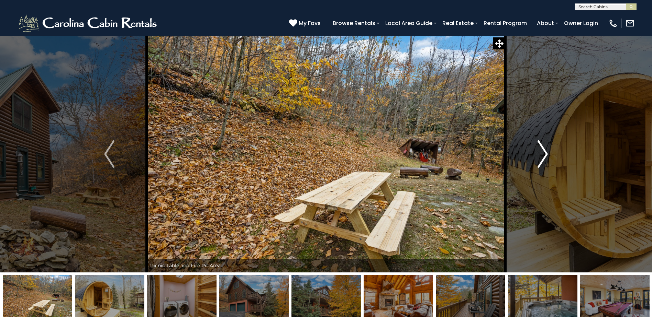
click at [545, 154] on img "Next" at bounding box center [542, 153] width 10 height 27
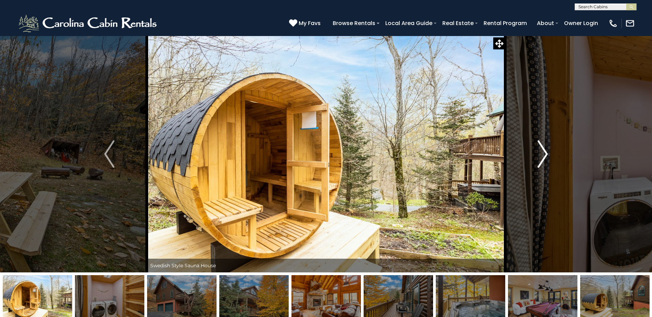
click at [545, 154] on img "Next" at bounding box center [542, 153] width 10 height 27
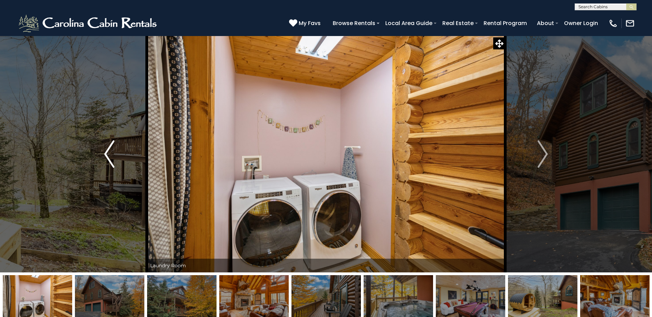
click at [109, 155] on img "Previous" at bounding box center [109, 153] width 10 height 27
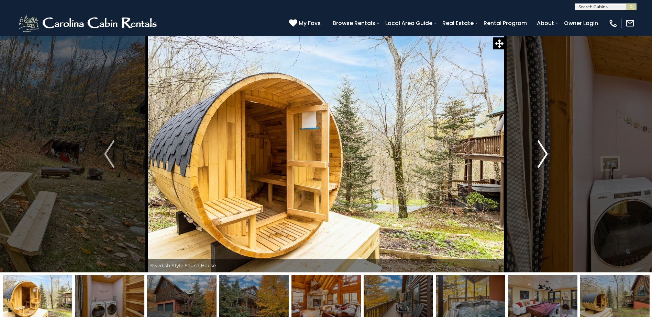
click at [546, 153] on img "Next" at bounding box center [542, 153] width 10 height 27
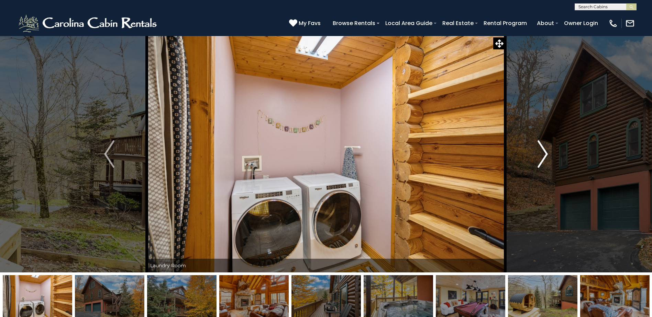
click at [543, 153] on img "Next" at bounding box center [542, 153] width 10 height 27
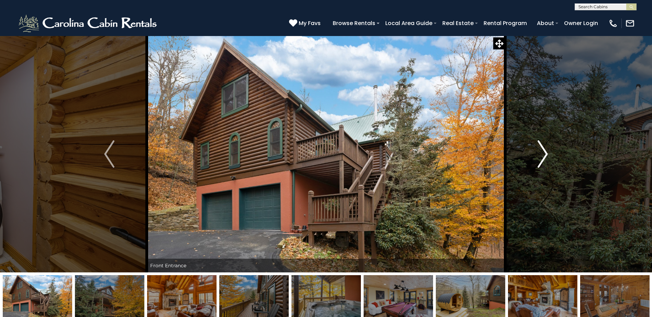
click at [543, 153] on img "Next" at bounding box center [542, 153] width 10 height 27
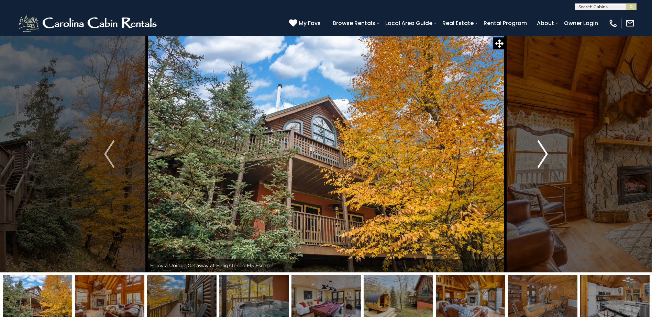
click at [543, 153] on img "Next" at bounding box center [542, 153] width 10 height 27
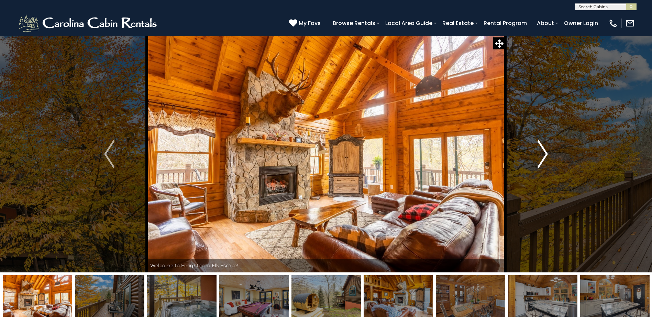
click at [543, 153] on img "Next" at bounding box center [542, 153] width 10 height 27
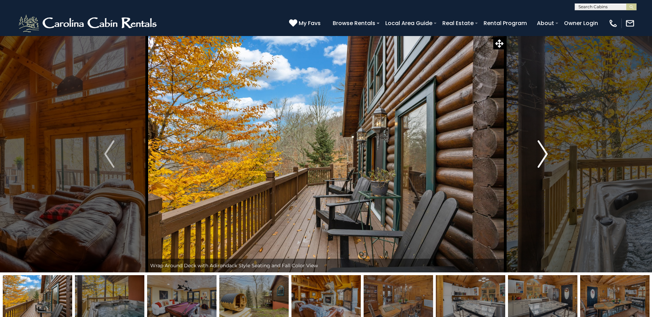
click at [543, 153] on img "Next" at bounding box center [542, 153] width 10 height 27
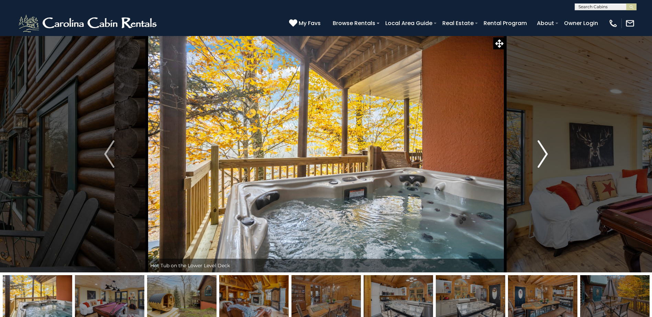
click at [543, 153] on img "Next" at bounding box center [542, 153] width 10 height 27
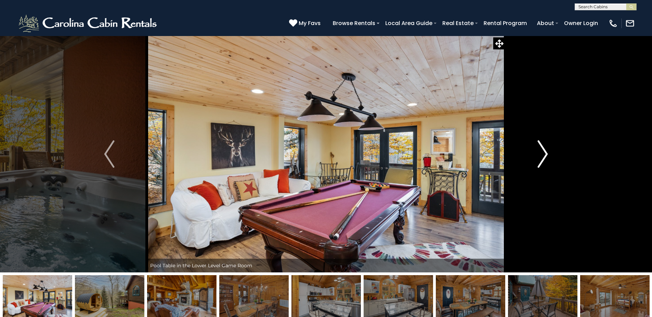
click at [543, 153] on img "Next" at bounding box center [542, 153] width 10 height 27
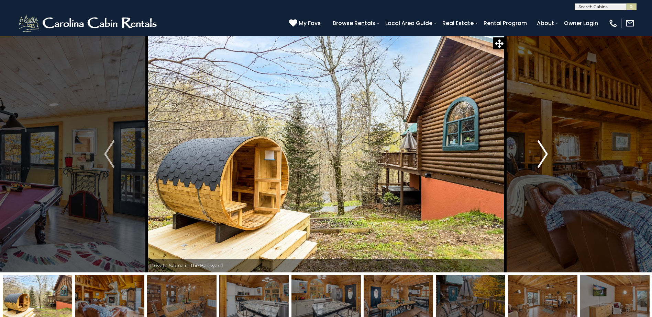
click at [543, 153] on img "Next" at bounding box center [542, 153] width 10 height 27
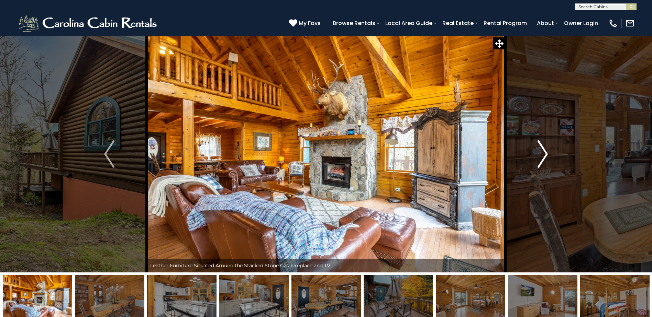
click at [543, 153] on img "Next" at bounding box center [542, 153] width 10 height 27
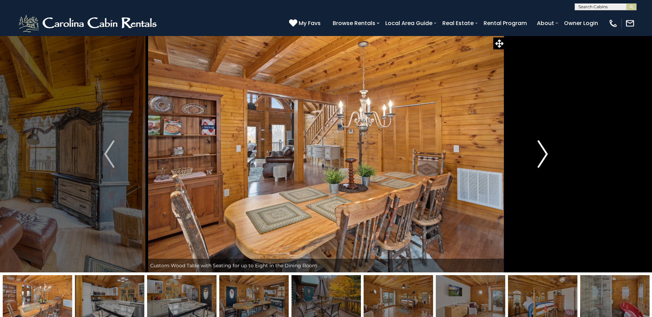
click at [543, 153] on img "Next" at bounding box center [542, 153] width 10 height 27
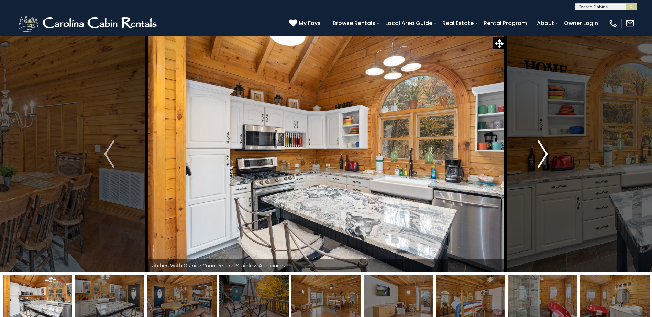
click at [543, 153] on img "Next" at bounding box center [542, 153] width 10 height 27
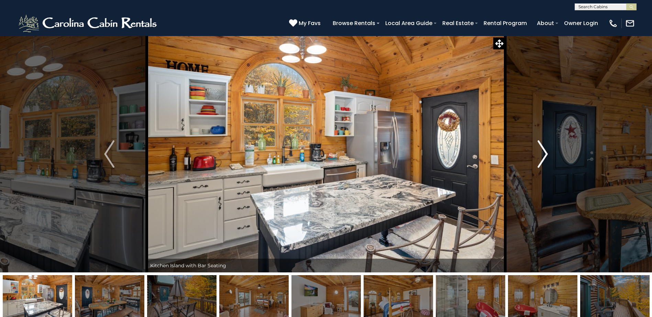
click at [543, 153] on img "Next" at bounding box center [542, 153] width 10 height 27
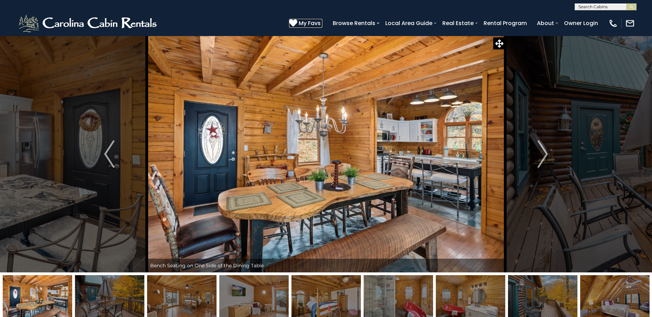
click at [315, 23] on span "My Favs" at bounding box center [309, 23] width 22 height 9
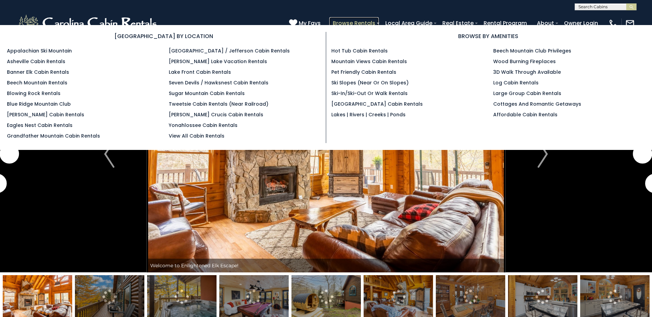
click at [364, 21] on link "Browse Rentals" at bounding box center [353, 23] width 49 height 12
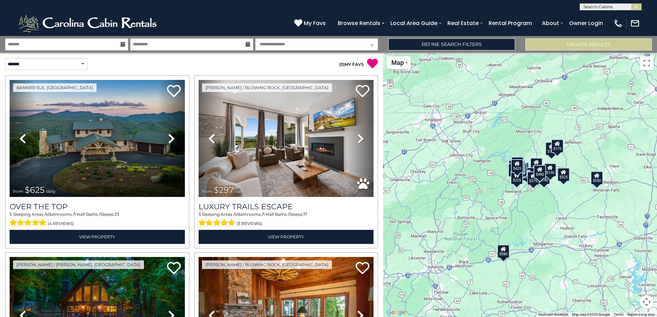
click at [121, 43] on icon at bounding box center [123, 44] width 5 height 5
click at [122, 45] on icon at bounding box center [123, 44] width 5 height 5
click at [53, 46] on input "text" at bounding box center [66, 44] width 123 height 12
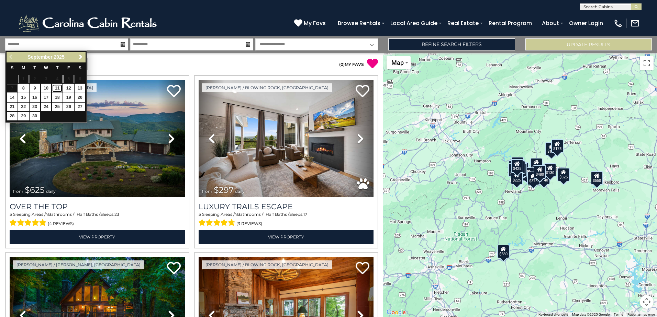
click at [56, 88] on link "11" at bounding box center [57, 88] width 11 height 9
type input "*******"
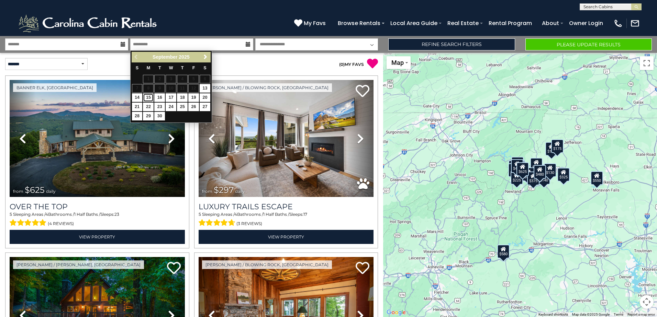
click at [147, 98] on link "15" at bounding box center [148, 97] width 11 height 9
type input "*******"
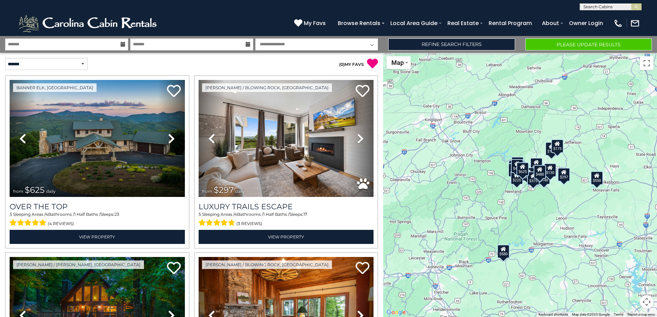
click at [208, 15] on div "(828) 295-6000 My Favs Browse Rentals Local Area Guide Activities & Attractions…" at bounding box center [328, 23] width 657 height 26
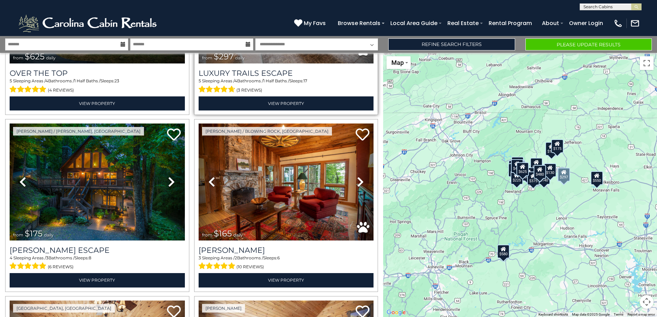
scroll to position [137, 0]
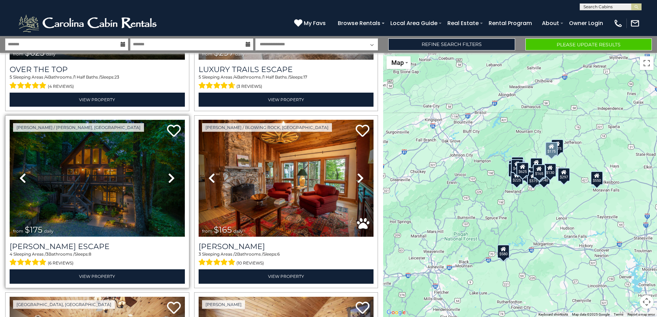
click at [78, 174] on img at bounding box center [97, 178] width 175 height 117
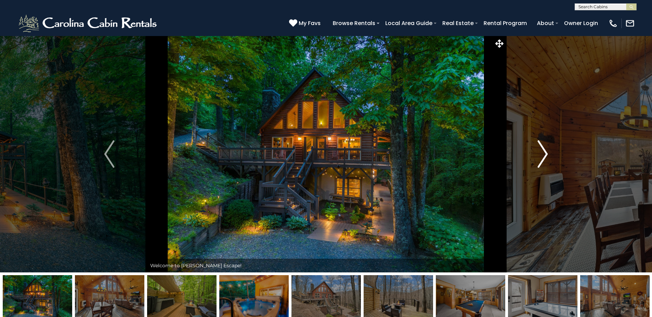
click at [540, 153] on img "Next" at bounding box center [542, 153] width 10 height 27
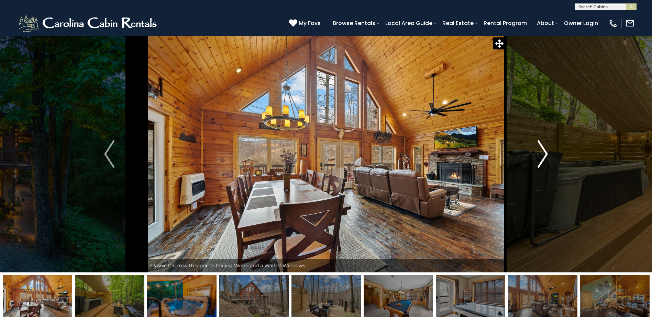
click at [540, 153] on img "Next" at bounding box center [542, 153] width 10 height 27
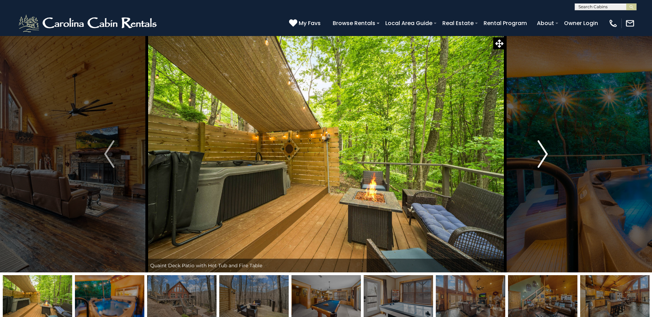
click at [540, 153] on img "Next" at bounding box center [542, 153] width 10 height 27
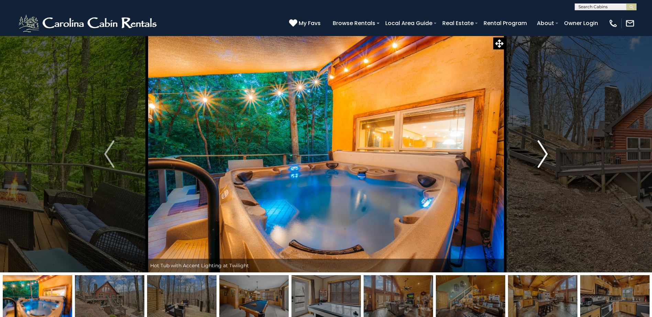
click at [540, 153] on img "Next" at bounding box center [542, 153] width 10 height 27
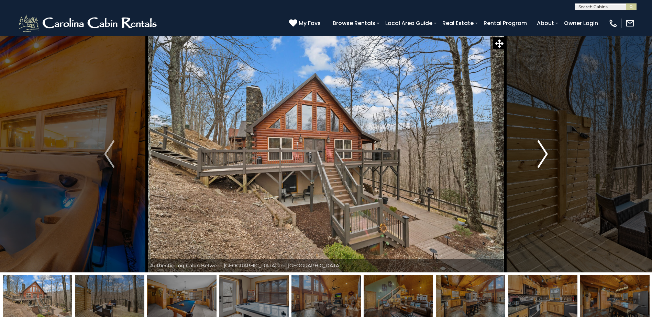
click at [540, 153] on img "Next" at bounding box center [542, 153] width 10 height 27
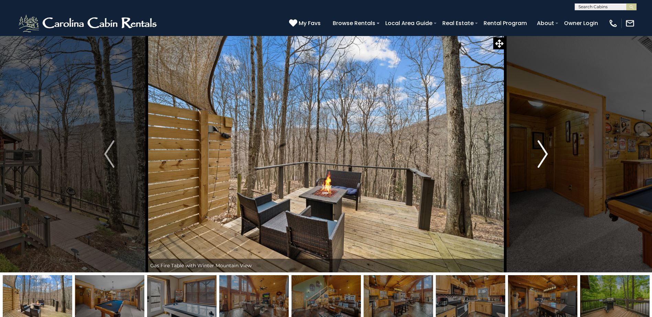
click at [540, 153] on img "Next" at bounding box center [542, 153] width 10 height 27
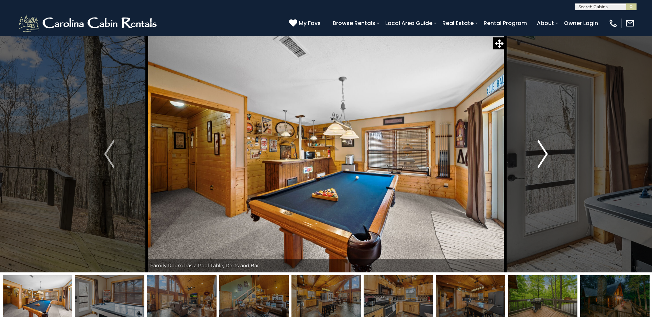
click at [542, 153] on img "Next" at bounding box center [542, 153] width 10 height 27
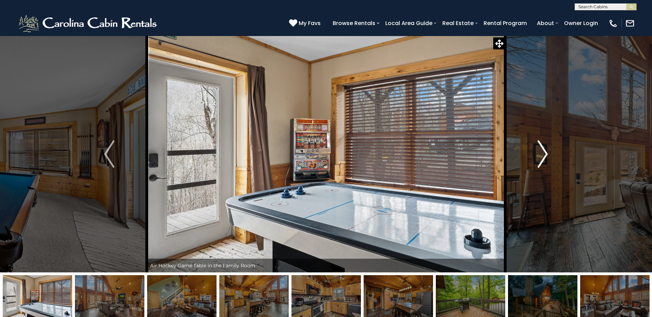
click at [542, 153] on img "Next" at bounding box center [542, 153] width 10 height 27
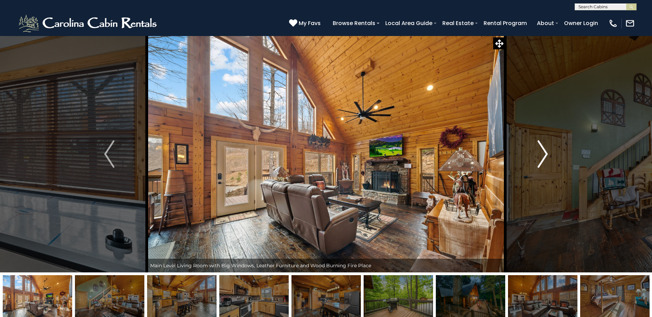
click at [542, 153] on img "Next" at bounding box center [542, 153] width 10 height 27
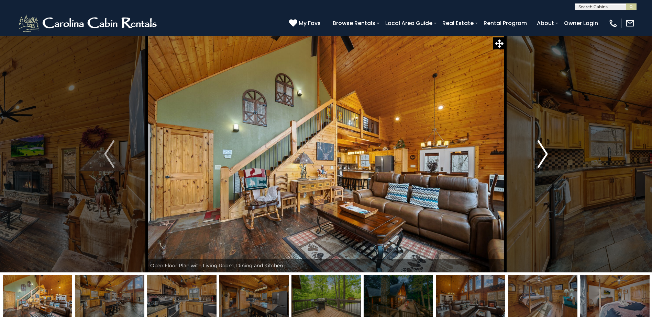
click at [542, 153] on img "Next" at bounding box center [542, 153] width 10 height 27
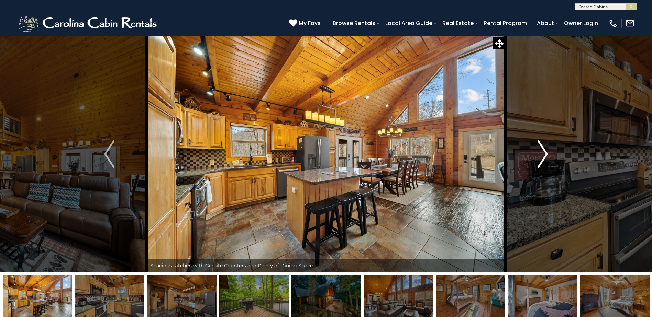
click at [542, 153] on img "Next" at bounding box center [542, 153] width 10 height 27
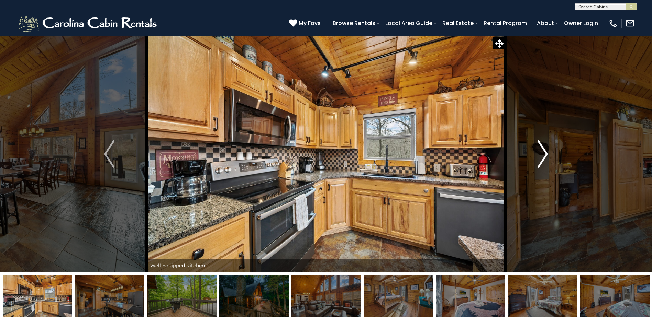
click at [542, 153] on img "Next" at bounding box center [542, 153] width 10 height 27
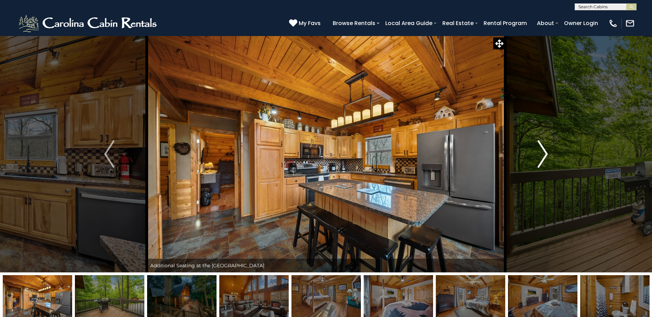
click at [542, 153] on img "Next" at bounding box center [542, 153] width 10 height 27
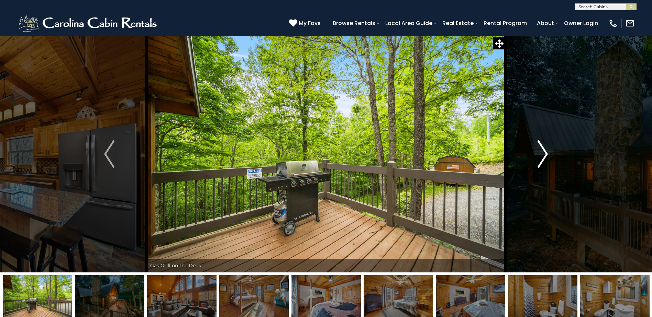
click at [542, 153] on img "Next" at bounding box center [542, 153] width 10 height 27
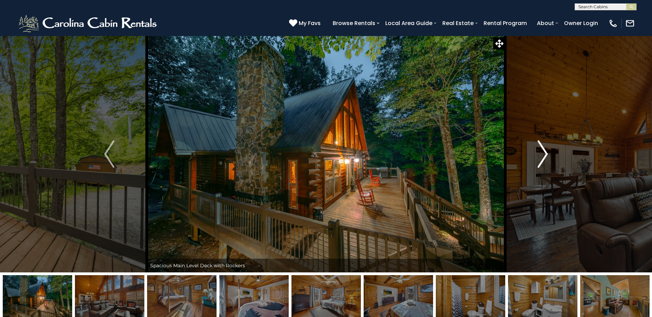
click at [542, 153] on img "Next" at bounding box center [542, 153] width 10 height 27
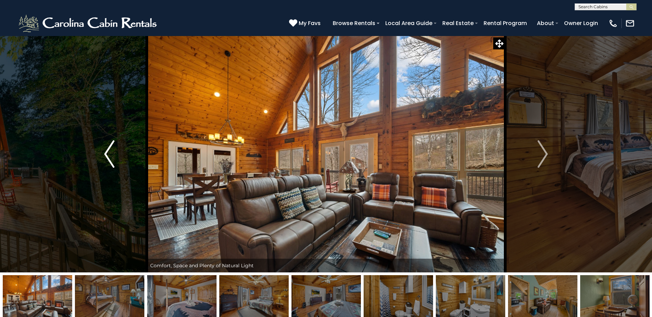
click at [109, 157] on img "Previous" at bounding box center [109, 153] width 10 height 27
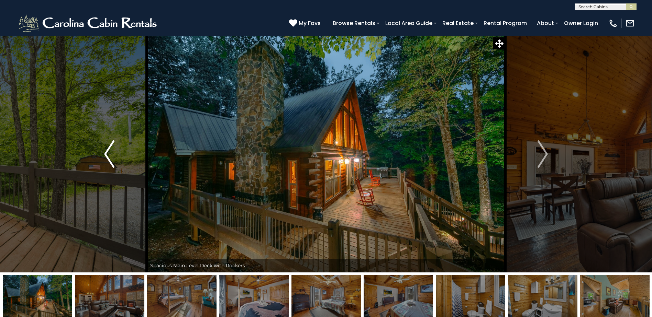
click at [109, 157] on img "Previous" at bounding box center [109, 153] width 10 height 27
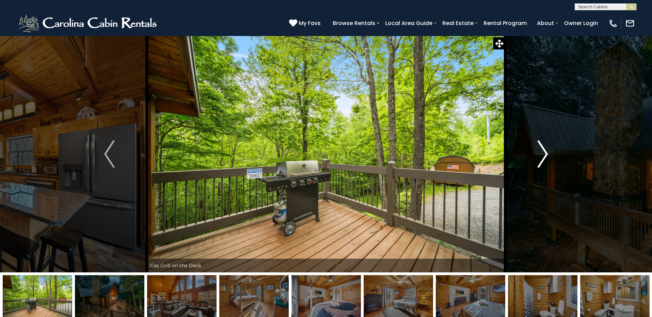
click at [549, 149] on button "Next" at bounding box center [542, 154] width 75 height 237
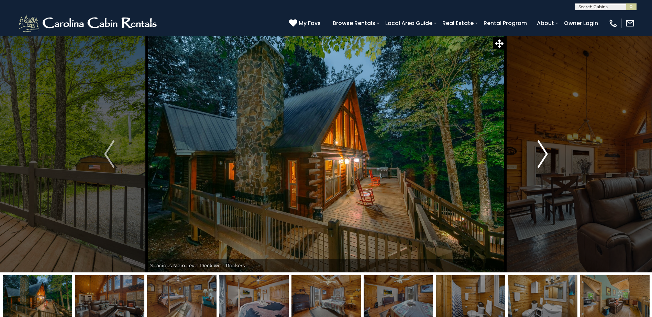
click at [549, 149] on button "Next" at bounding box center [542, 154] width 75 height 237
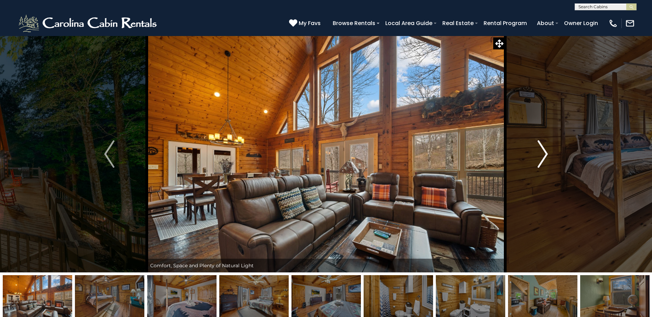
click at [549, 149] on button "Next" at bounding box center [542, 154] width 75 height 237
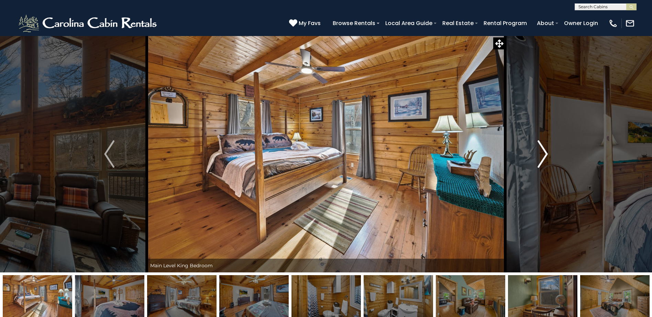
click at [549, 149] on button "Next" at bounding box center [542, 154] width 75 height 237
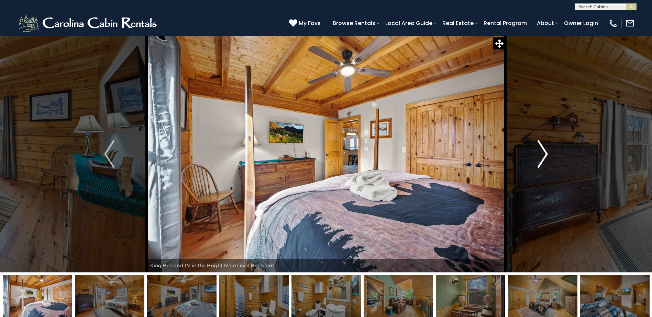
click at [549, 149] on button "Next" at bounding box center [542, 154] width 75 height 237
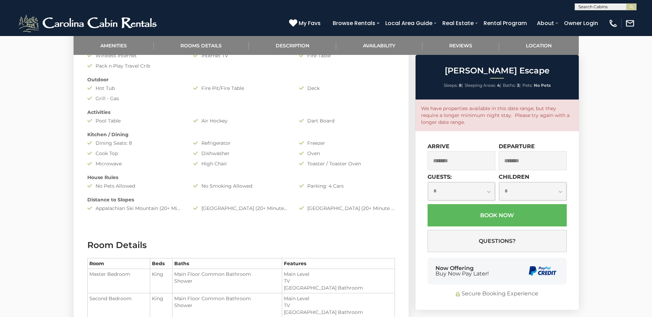
scroll to position [412, 0]
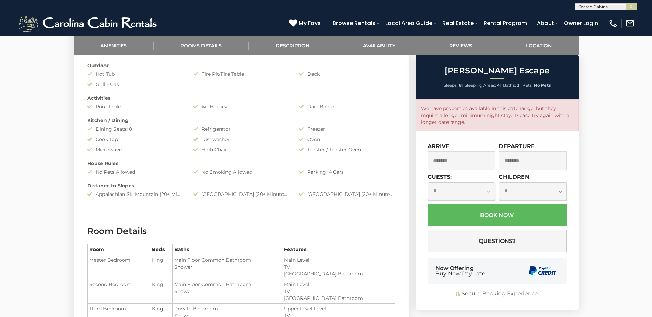
click at [445, 155] on input "*******" at bounding box center [461, 160] width 68 height 19
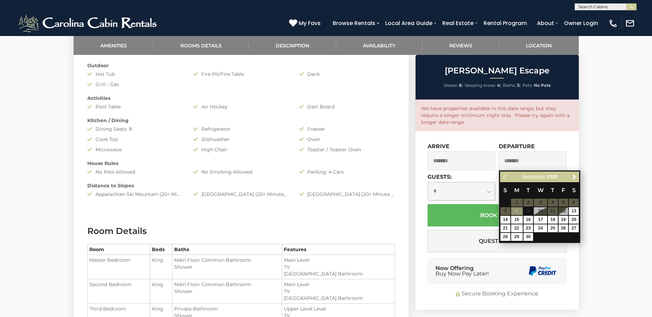
click at [389, 218] on section "Room Details Room Beds Baths Features Master Bedroom King" at bounding box center [240, 294] width 335 height 158
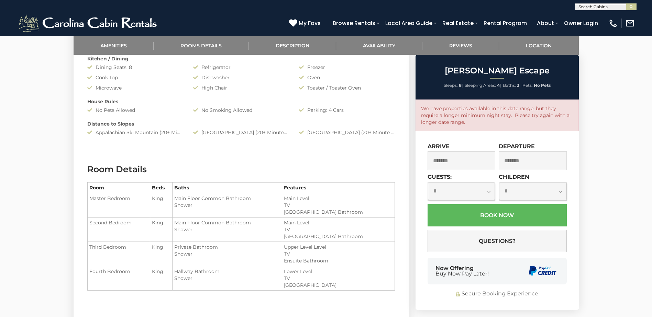
scroll to position [481, 0]
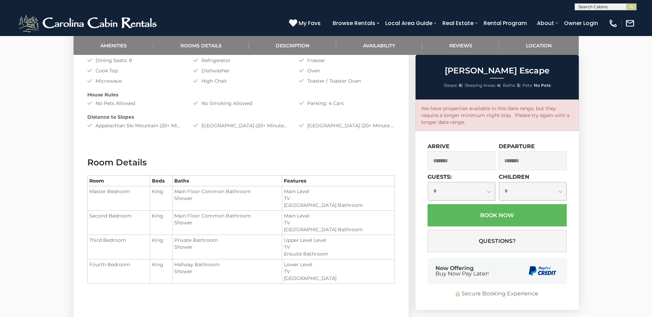
click at [488, 193] on select "**********" at bounding box center [461, 191] width 67 height 18
select select "*"
click at [428, 182] on select "**********" at bounding box center [461, 191] width 67 height 18
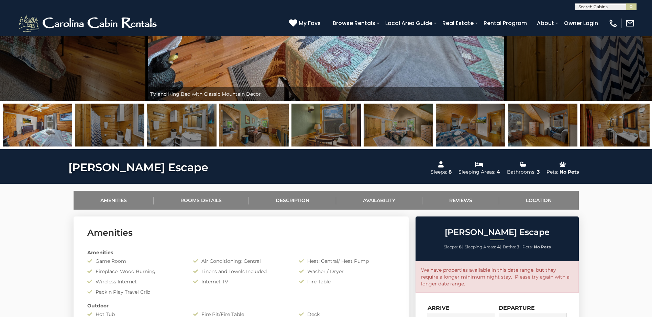
scroll to position [309, 0]
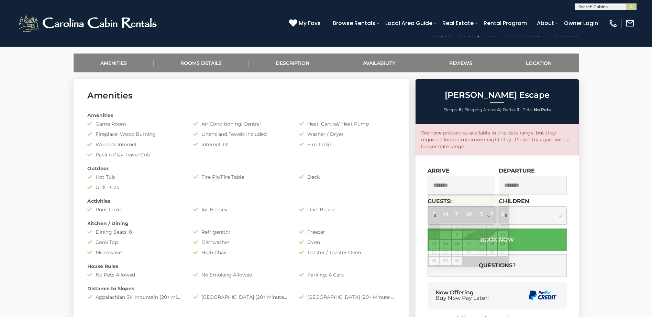
click at [440, 188] on input "*******" at bounding box center [461, 185] width 68 height 19
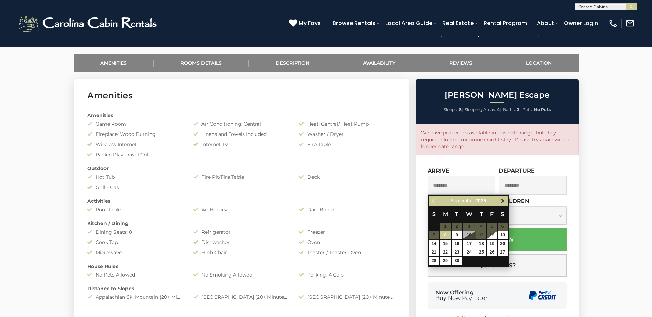
click at [504, 200] on span "Next" at bounding box center [502, 201] width 5 height 5
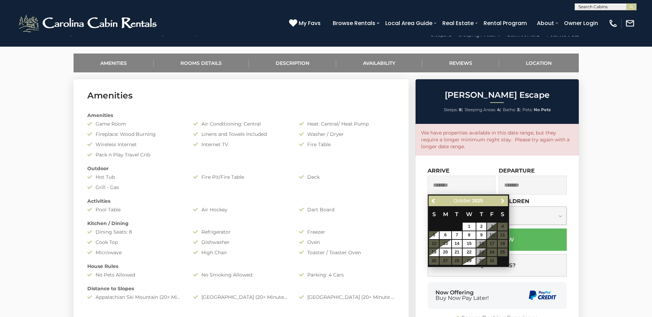
click at [504, 200] on span "Next" at bounding box center [502, 201] width 5 height 5
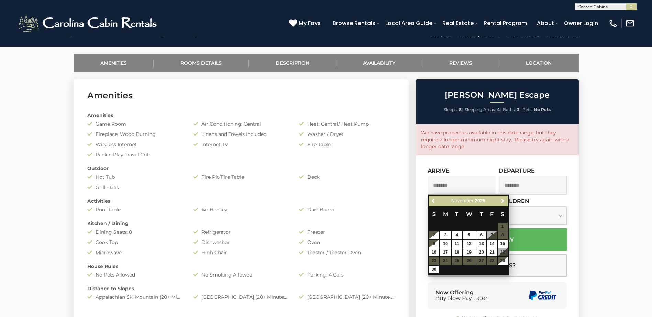
click at [504, 200] on span "Next" at bounding box center [502, 201] width 5 height 5
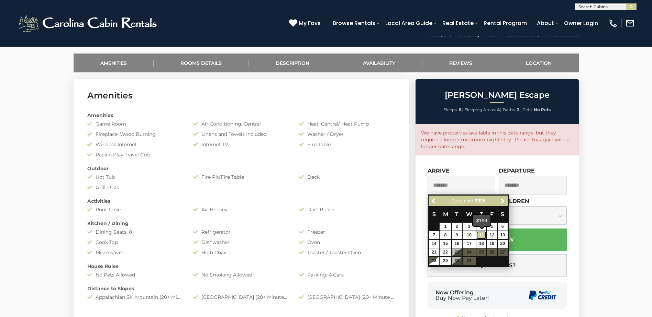
click at [482, 234] on link "11" at bounding box center [481, 235] width 10 height 8
type input "**********"
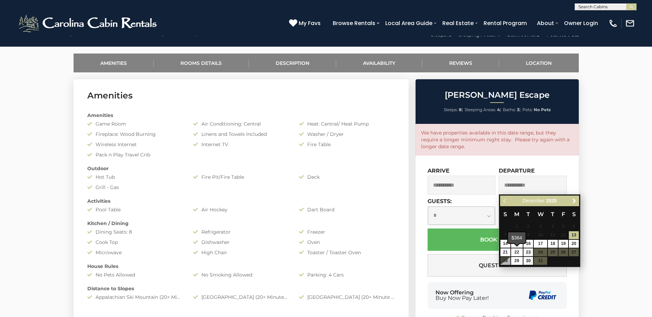
click at [516, 245] on span at bounding box center [516, 244] width 5 height 3
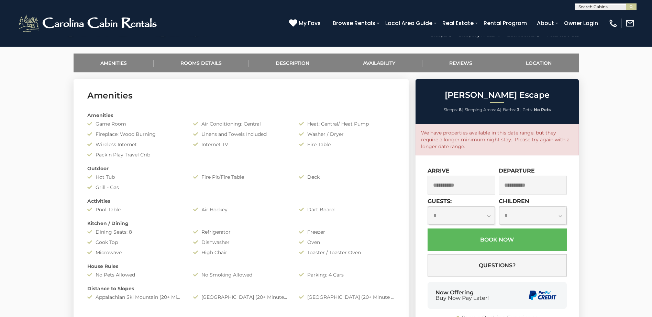
click at [522, 179] on input "**********" at bounding box center [532, 185] width 68 height 19
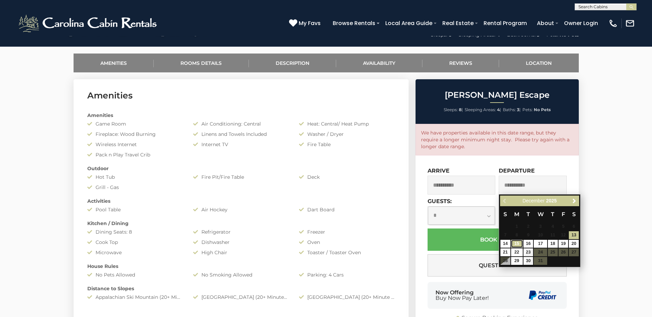
click at [518, 245] on link "15" at bounding box center [517, 244] width 12 height 8
type input "**********"
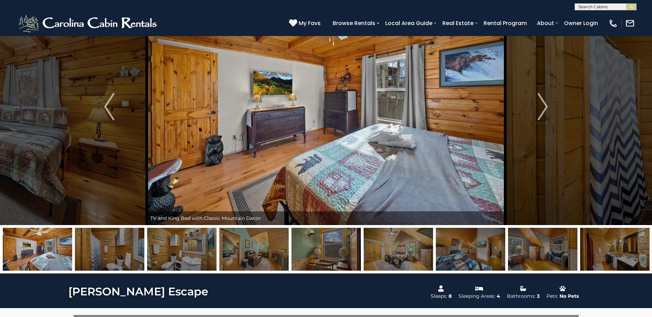
scroll to position [0, 0]
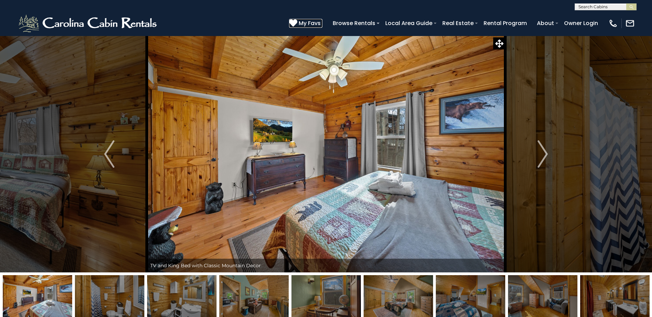
click at [312, 24] on span "My Favs" at bounding box center [309, 23] width 22 height 9
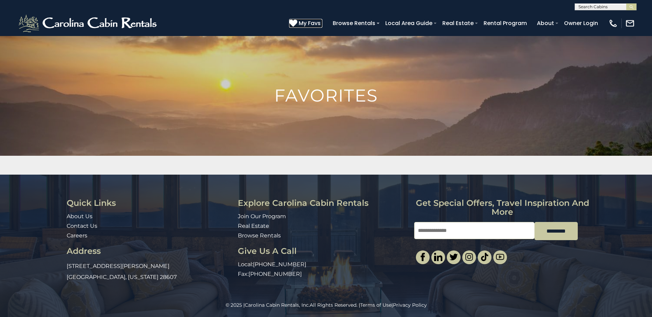
click at [312, 24] on span "My Favs" at bounding box center [309, 23] width 22 height 9
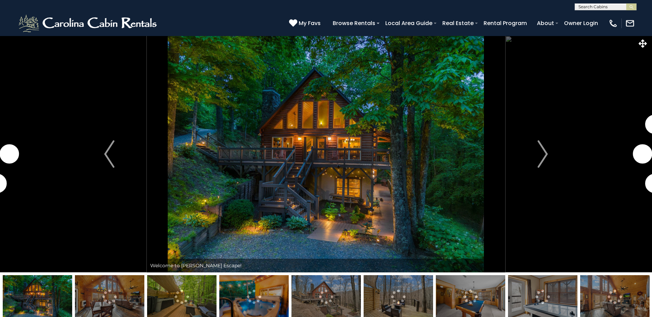
select select "*"
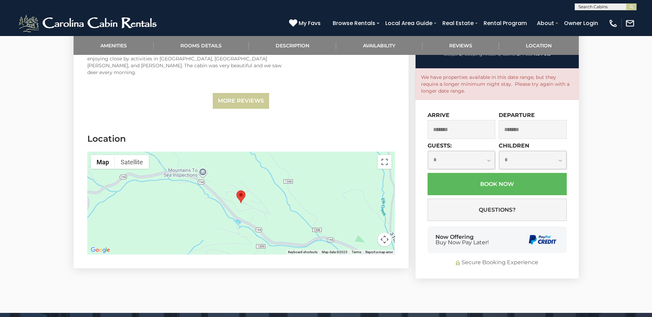
scroll to position [1694, 0]
